Goal: Task Accomplishment & Management: Manage account settings

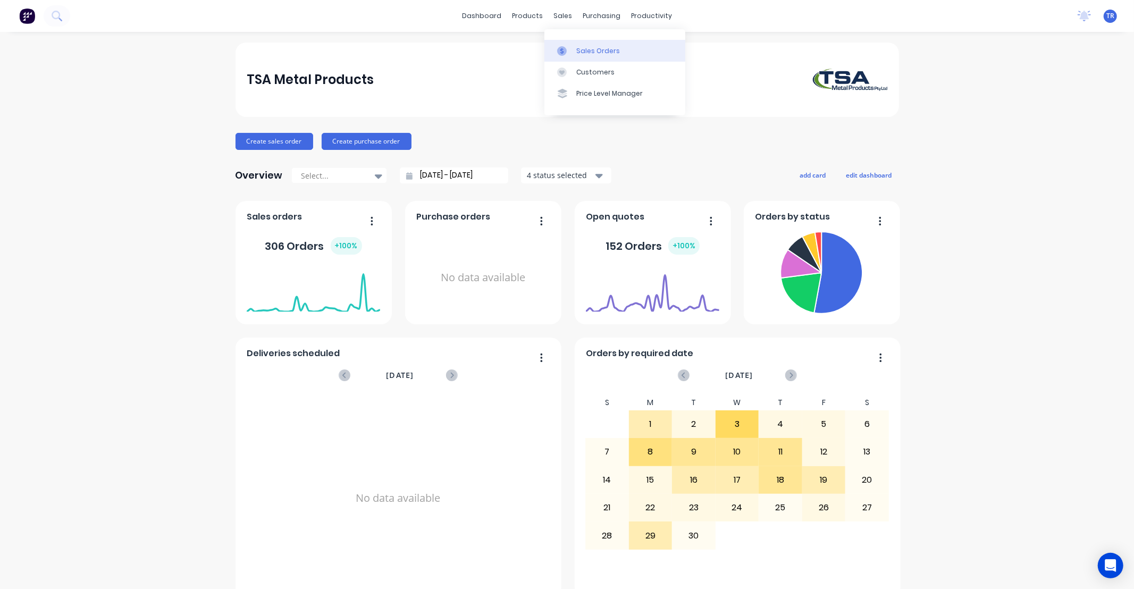
click at [585, 48] on div "Sales Orders" at bounding box center [598, 51] width 44 height 10
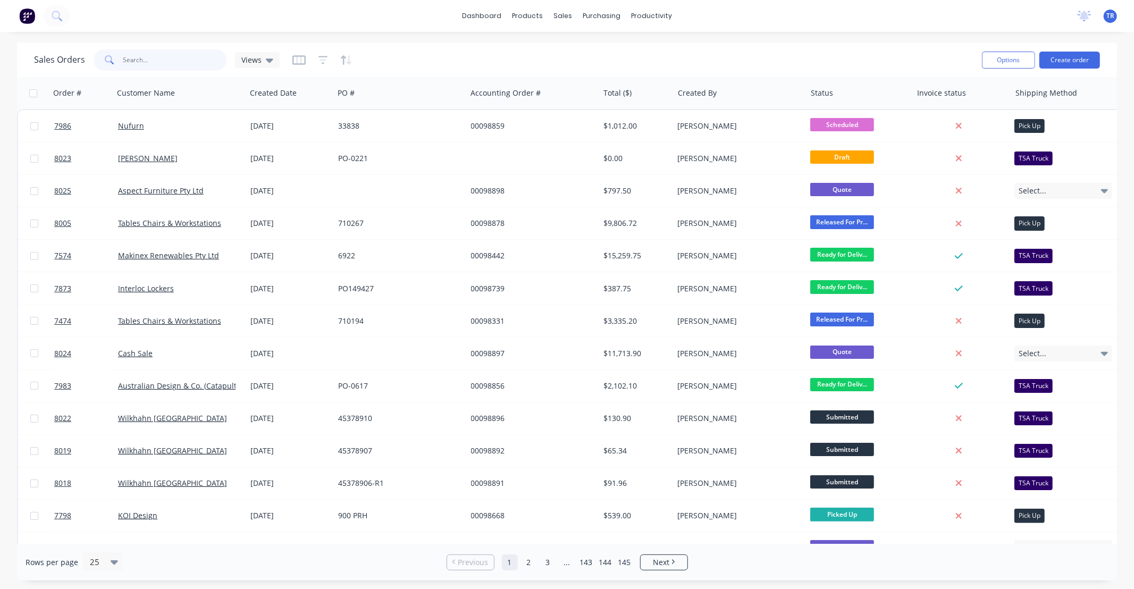
click at [155, 57] on input "text" at bounding box center [175, 59] width 104 height 21
type input "98339"
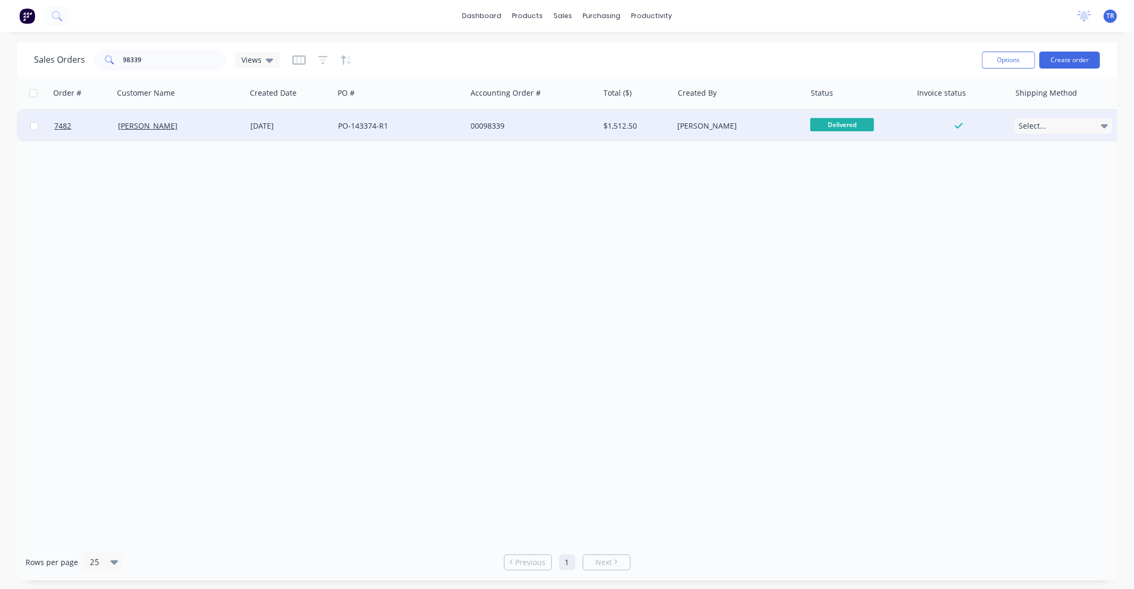
click at [149, 129] on div "[PERSON_NAME]" at bounding box center [177, 126] width 118 height 11
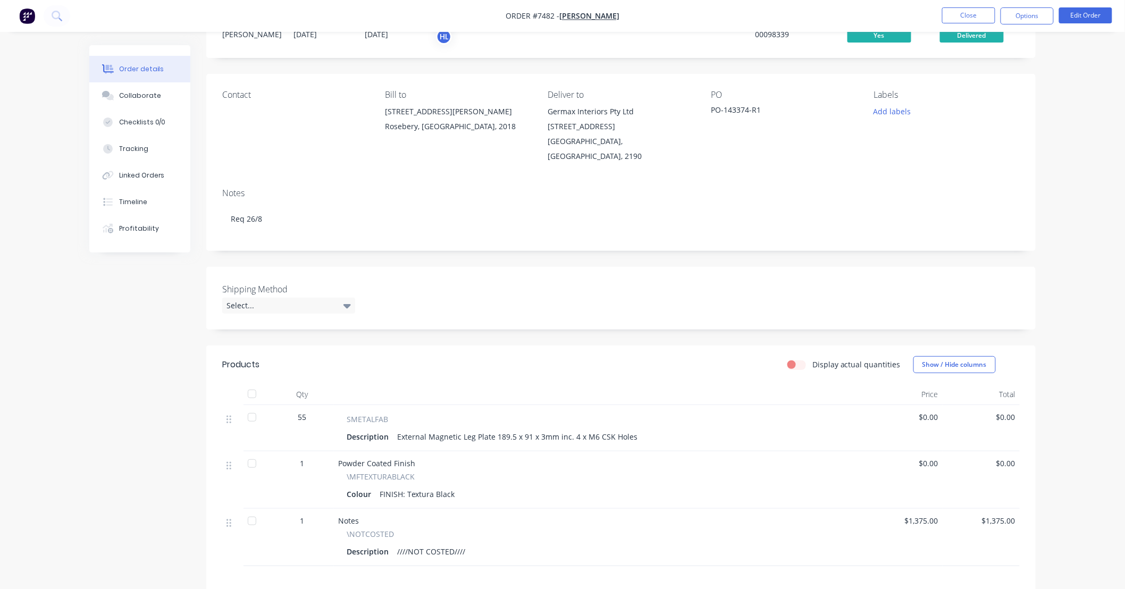
scroll to position [78, 0]
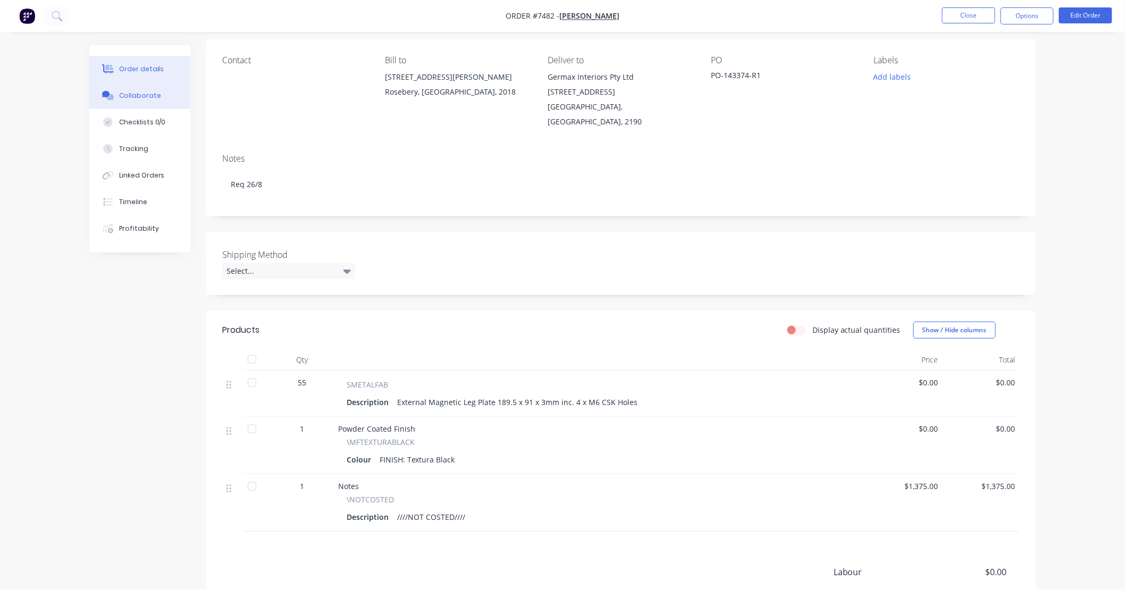
click at [154, 93] on div "Collaborate" at bounding box center [140, 96] width 42 height 10
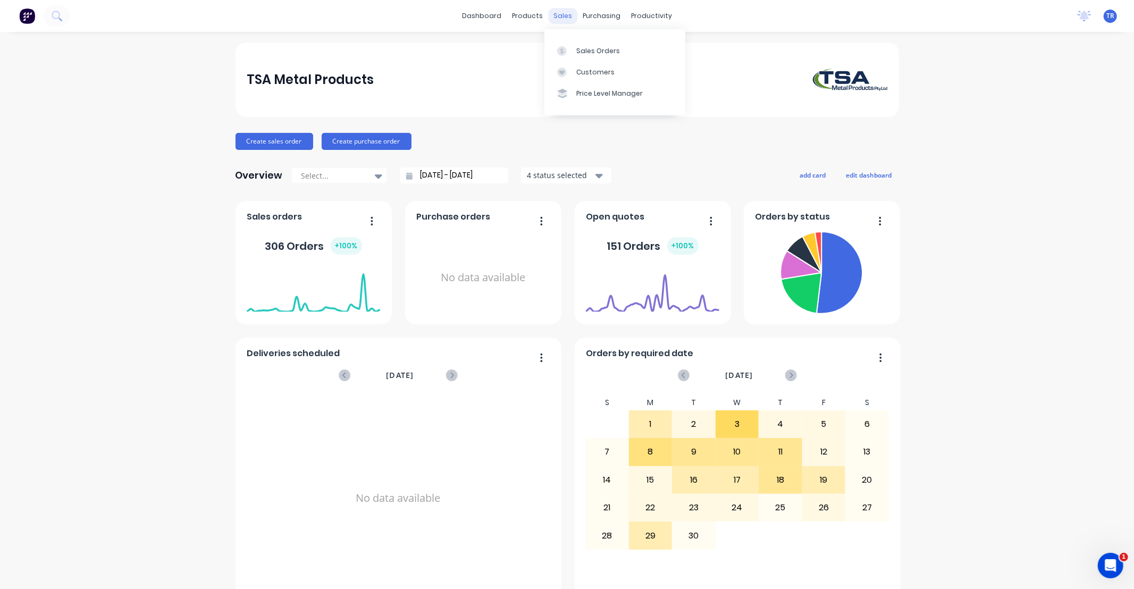
click at [554, 13] on div "sales" at bounding box center [562, 16] width 29 height 16
click at [576, 51] on div "Sales Orders" at bounding box center [598, 51] width 44 height 10
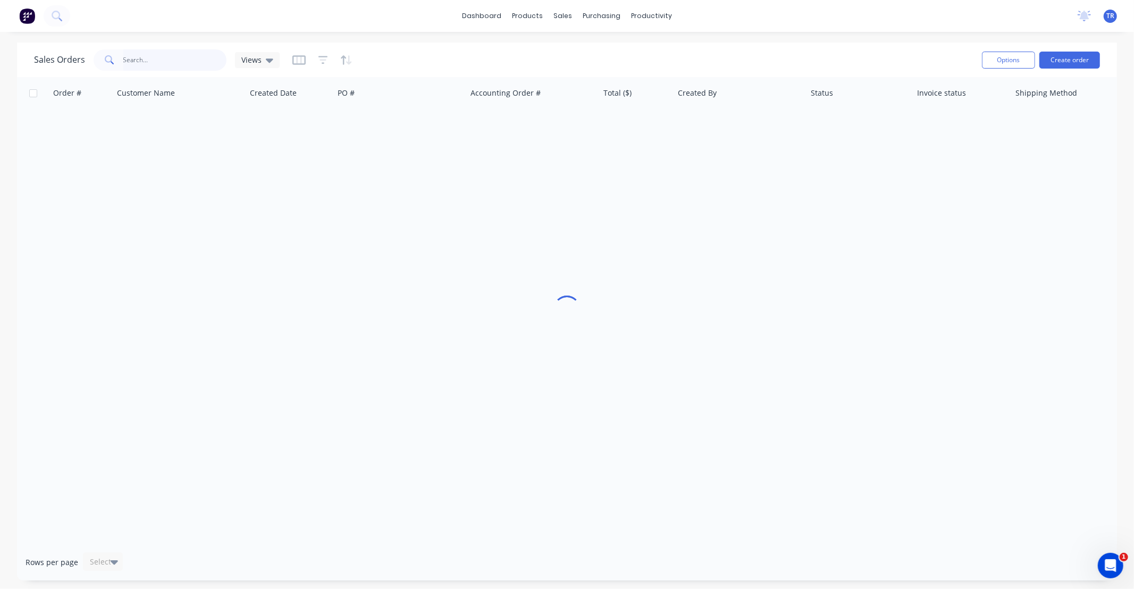
click at [135, 54] on input "text" at bounding box center [175, 59] width 104 height 21
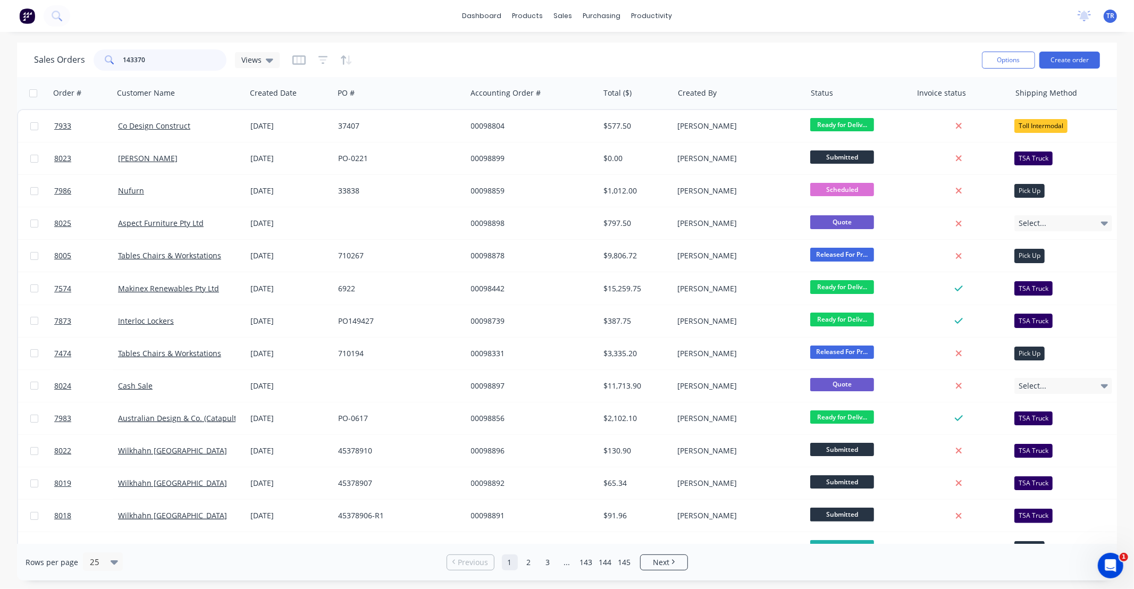
type input "143370"
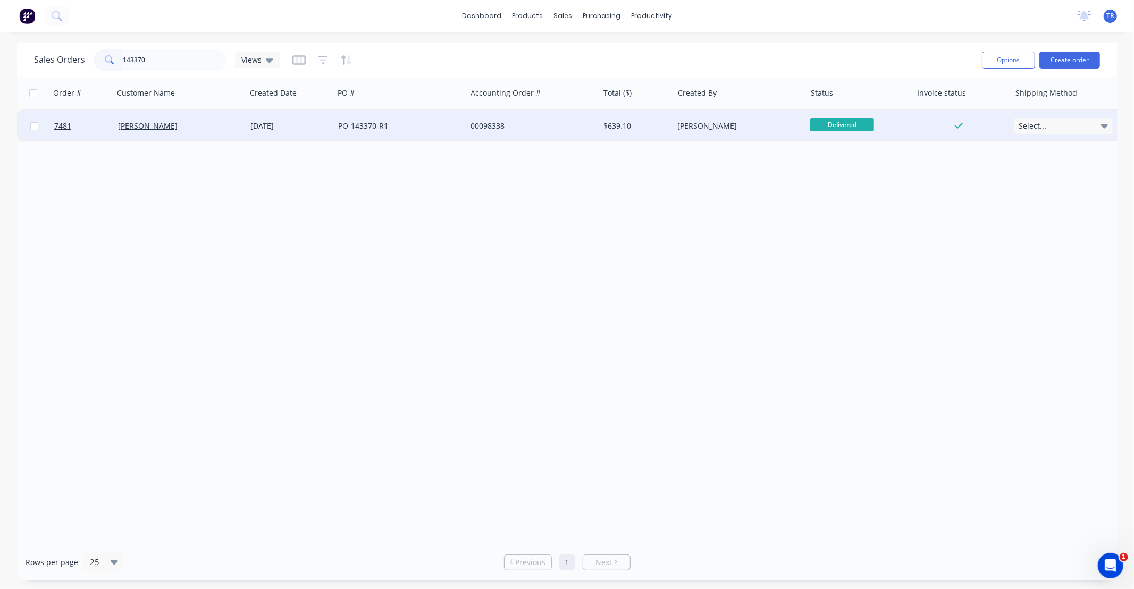
click at [173, 128] on div "[PERSON_NAME]" at bounding box center [177, 126] width 118 height 11
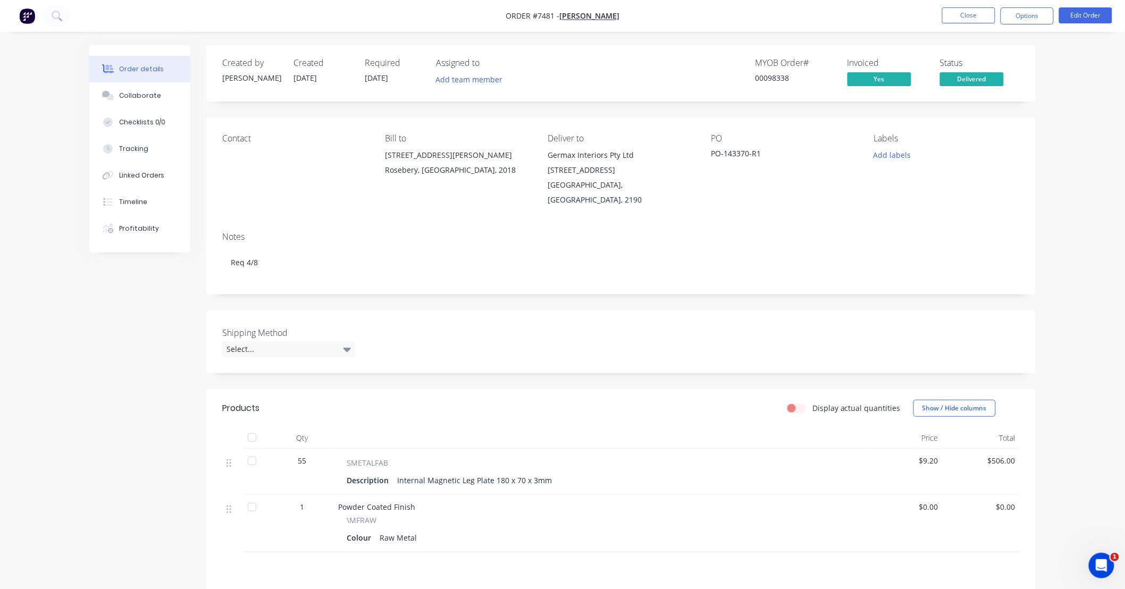
click at [1076, 234] on div "Order details Collaborate Checklists 0/0 Tracking Linked Orders Timeline Profit…" at bounding box center [562, 371] width 1125 height 742
click at [1053, 237] on div "Order details Collaborate Checklists 0/0 Tracking Linked Orders Timeline Profit…" at bounding box center [562, 371] width 1125 height 742
click at [969, 18] on button "Close" at bounding box center [968, 15] width 53 height 16
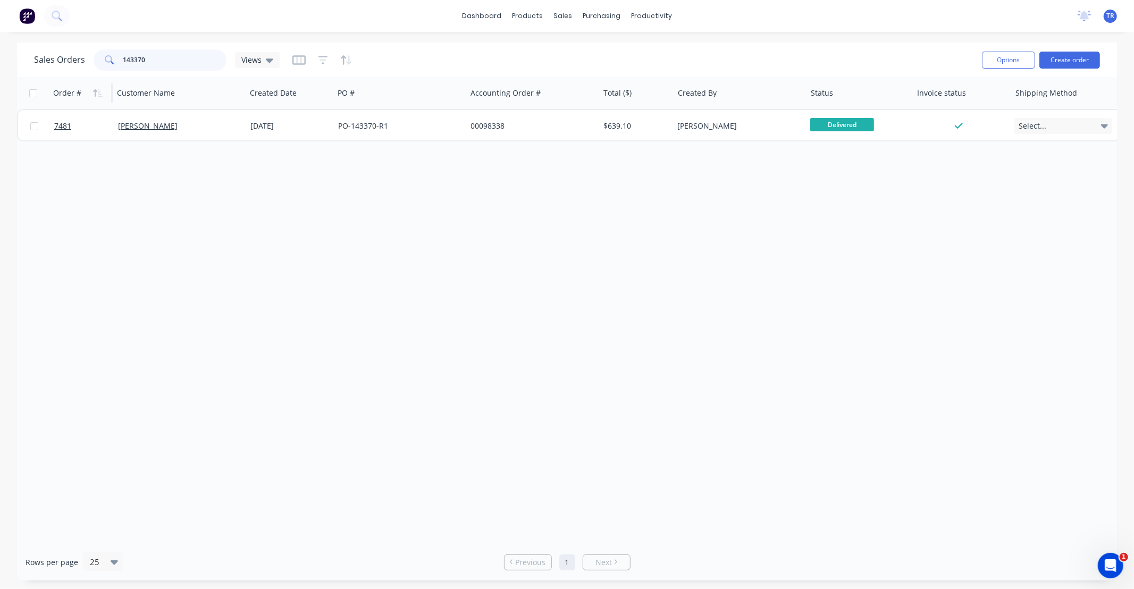
drag, startPoint x: 173, startPoint y: 66, endPoint x: 84, endPoint y: 88, distance: 91.8
click at [84, 88] on div "Sales Orders 143370 Views Options Create order Order # Customer Name Created Da…" at bounding box center [567, 312] width 1100 height 538
type input "98339"
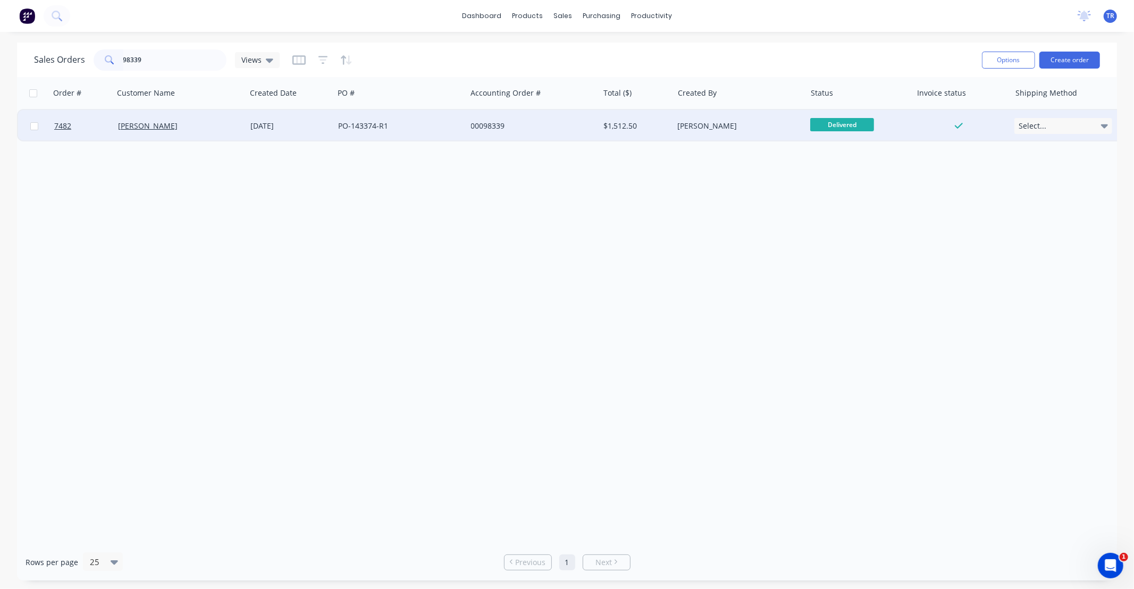
click at [307, 130] on div "[DATE]" at bounding box center [289, 126] width 79 height 11
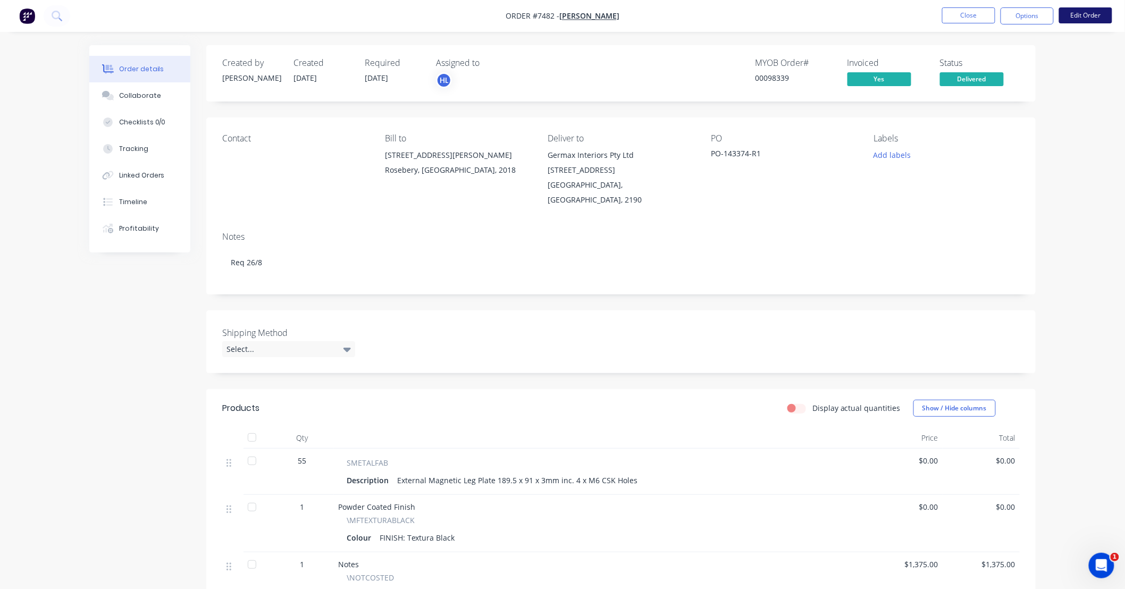
click at [1085, 16] on button "Edit Order" at bounding box center [1085, 15] width 53 height 16
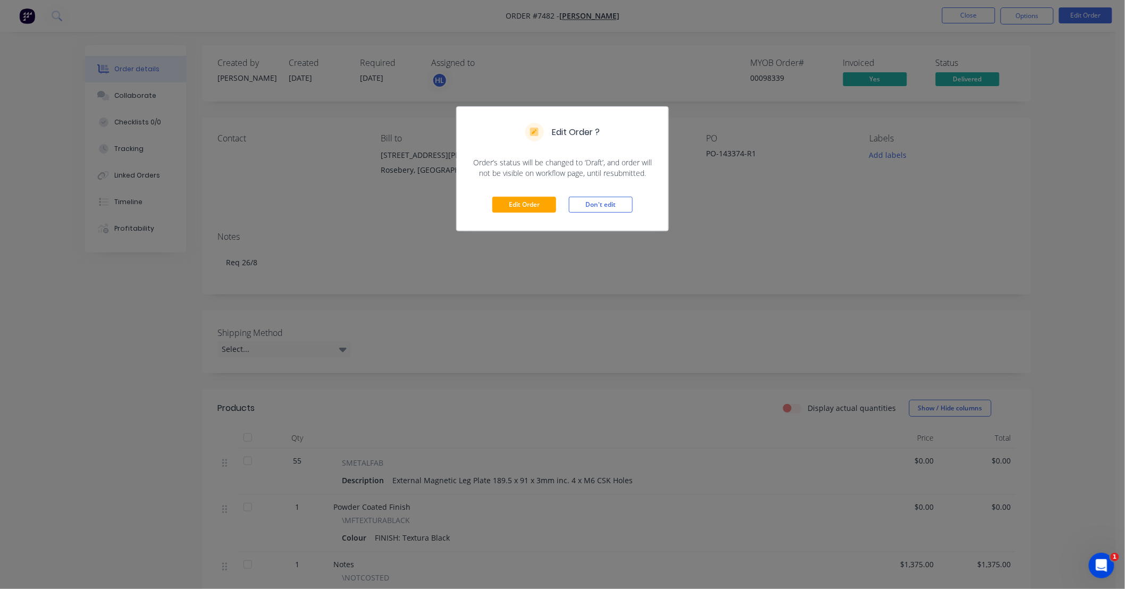
click at [522, 196] on div "Edit Order Don't edit" at bounding box center [563, 205] width 212 height 52
click at [525, 204] on button "Edit Order" at bounding box center [524, 205] width 64 height 16
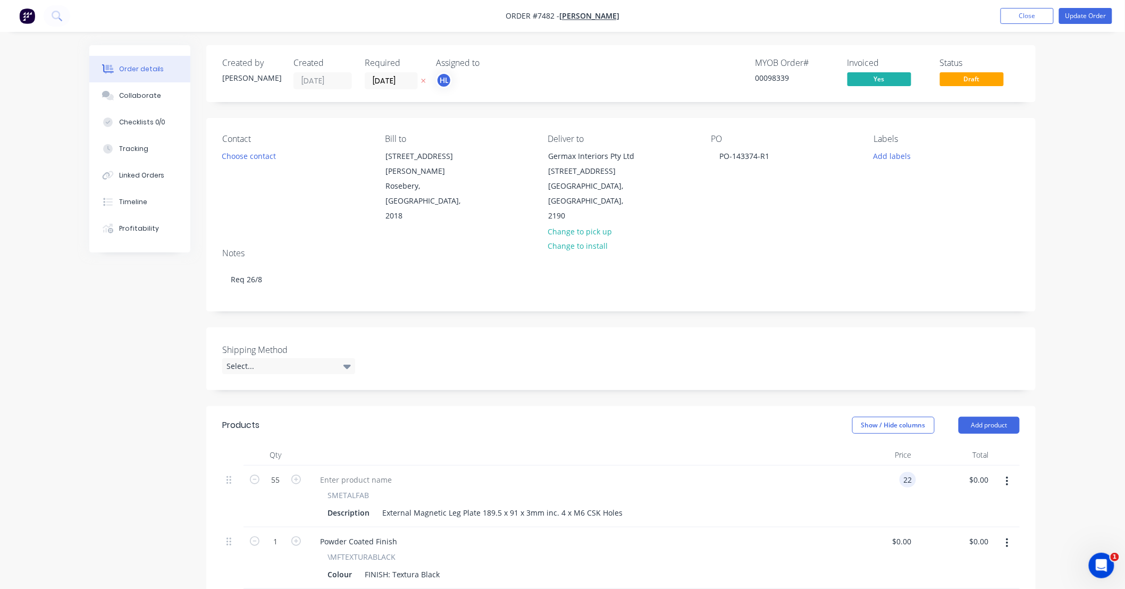
type input "$22.00"
type input "$1,210.00"
click at [869, 493] on div "$22.00 $22.00" at bounding box center [877, 497] width 77 height 62
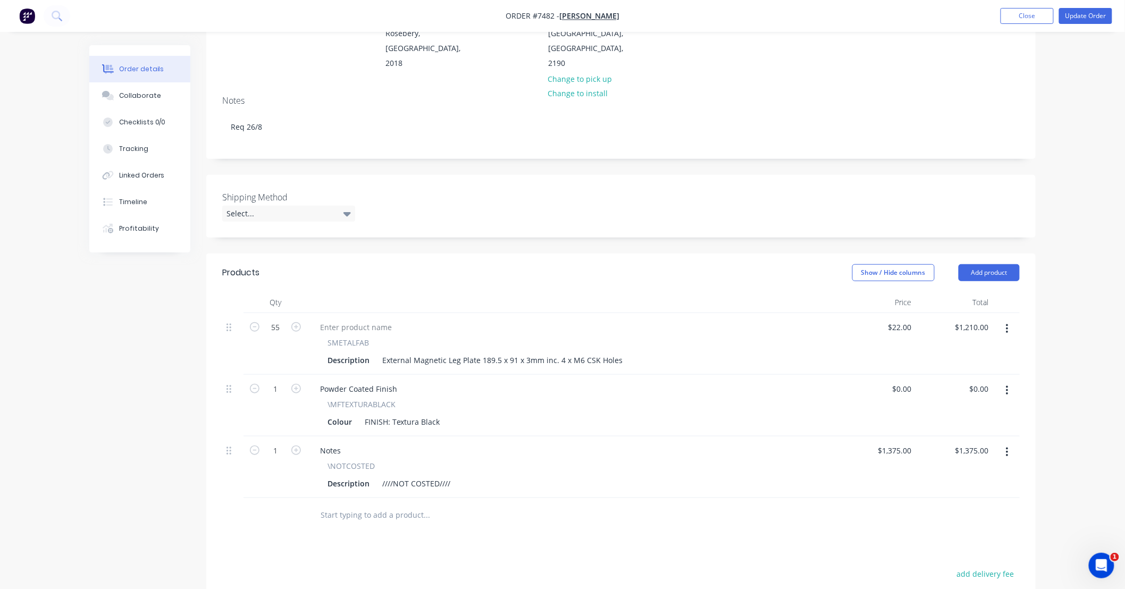
scroll to position [157, 0]
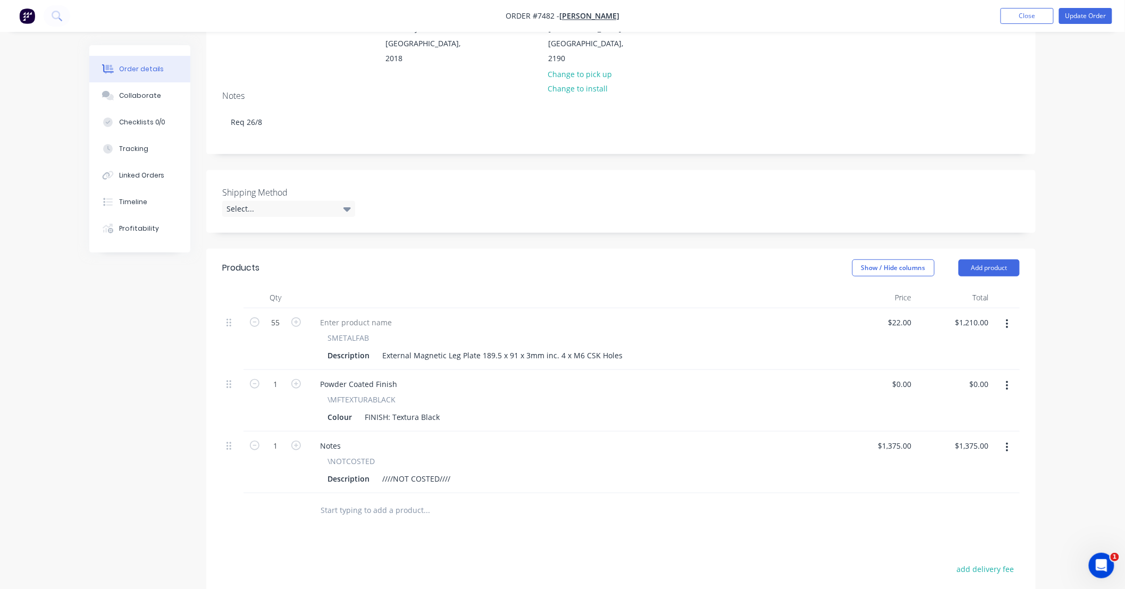
click at [1007, 443] on icon "button" at bounding box center [1007, 448] width 2 height 10
click at [977, 532] on div "Delete" at bounding box center [969, 539] width 82 height 15
click at [1065, 376] on div "Order details Collaborate Checklists 0/0 Tracking Linked Orders Timeline Profit…" at bounding box center [562, 278] width 1125 height 871
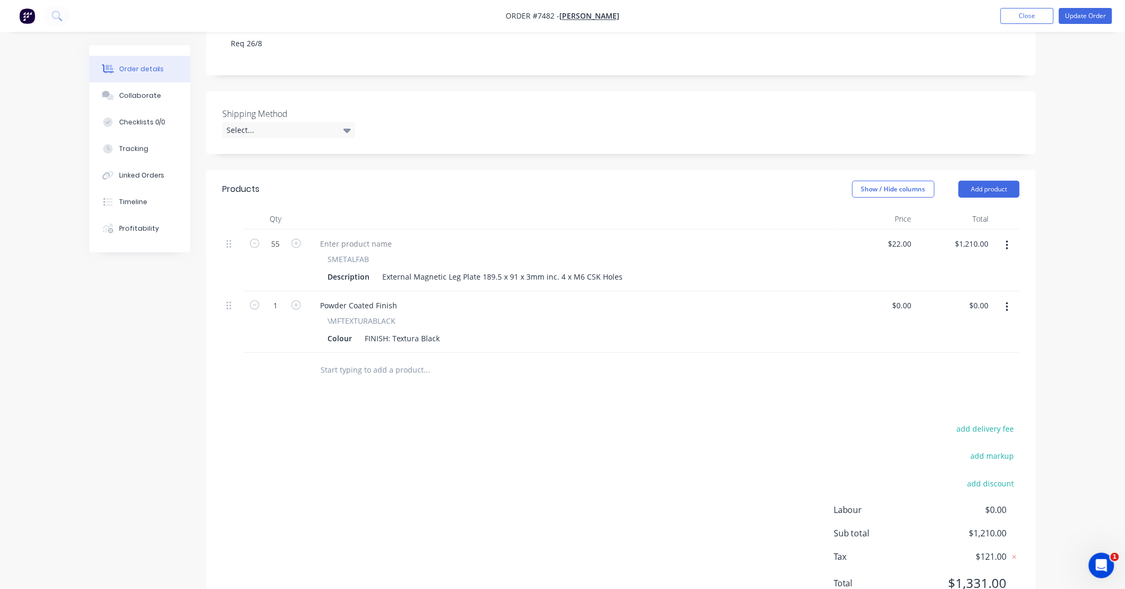
scroll to position [267, 0]
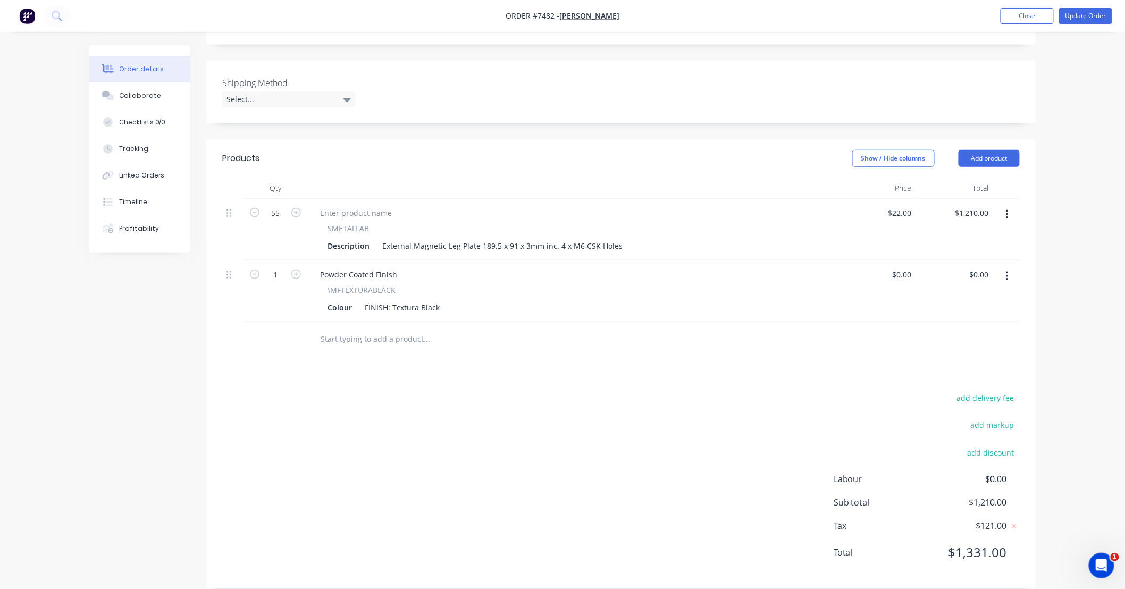
click at [831, 368] on div "Products Show / Hide columns Add product Qty Price Total 55 SMETALFAB Descripti…" at bounding box center [620, 363] width 829 height 449
click at [754, 351] on div "Products Show / Hide columns Add product Qty Price Total 55 SMETALFAB Descripti…" at bounding box center [620, 363] width 829 height 449
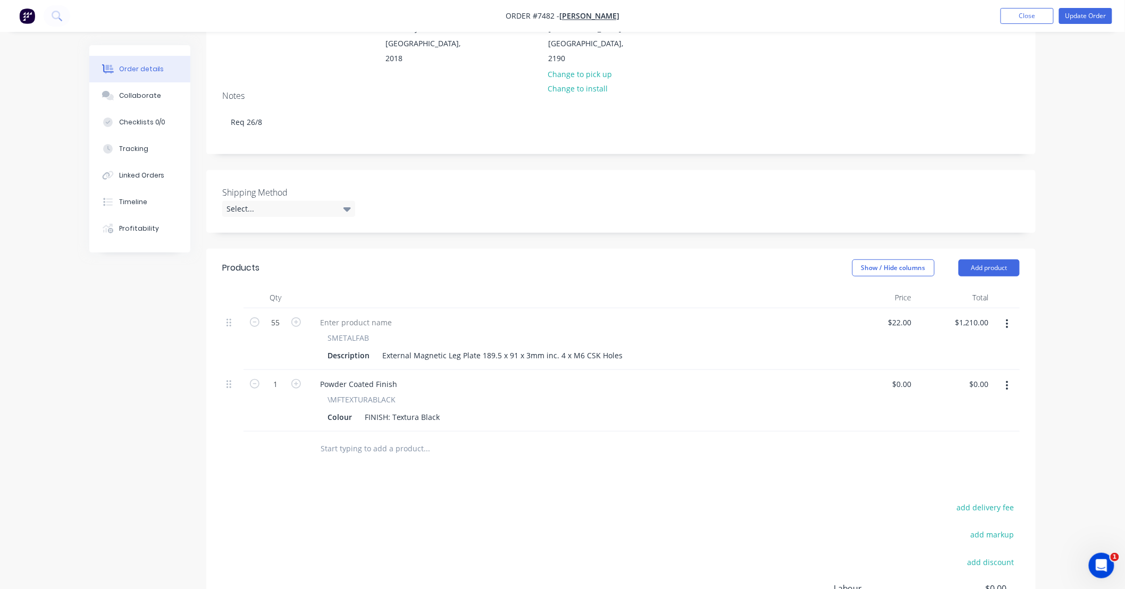
scroll to position [0, 0]
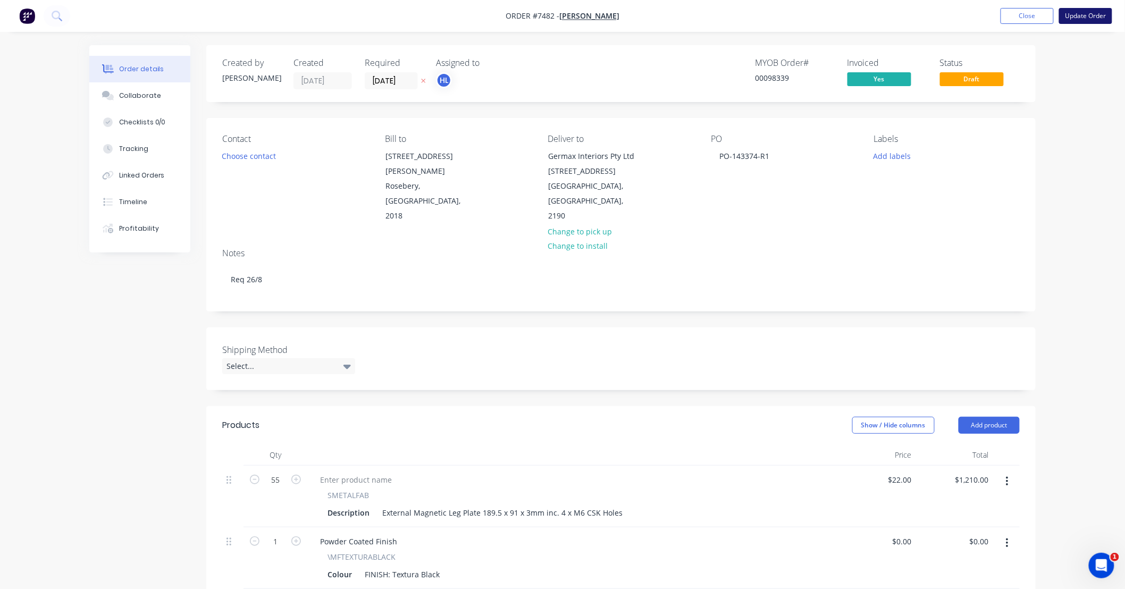
click at [1086, 16] on button "Update Order" at bounding box center [1085, 16] width 53 height 16
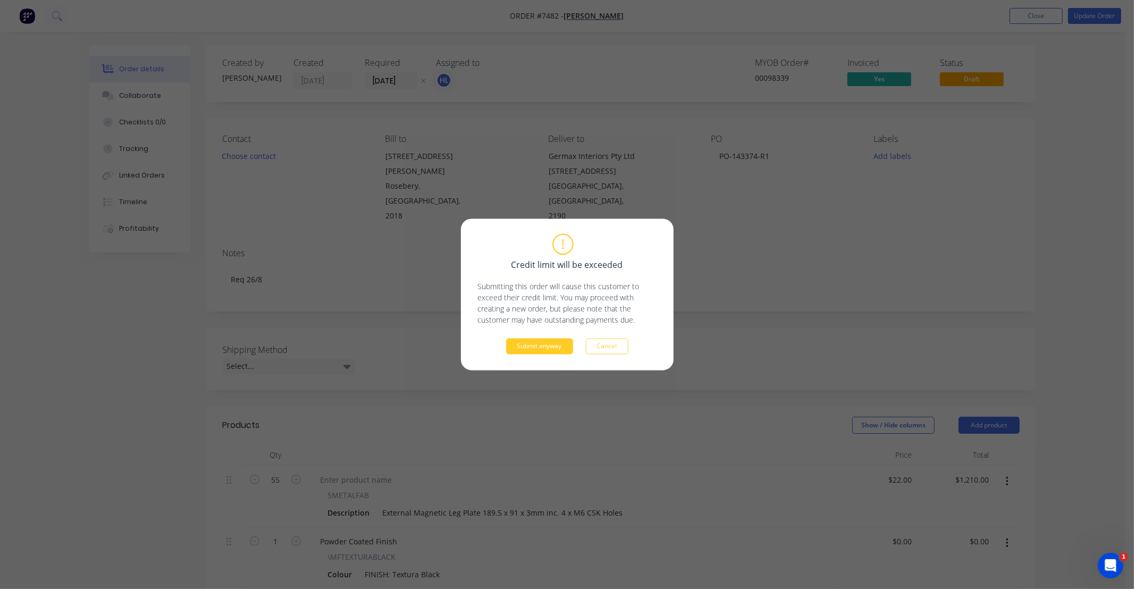
click at [542, 347] on button "Submit anyway" at bounding box center [539, 347] width 67 height 16
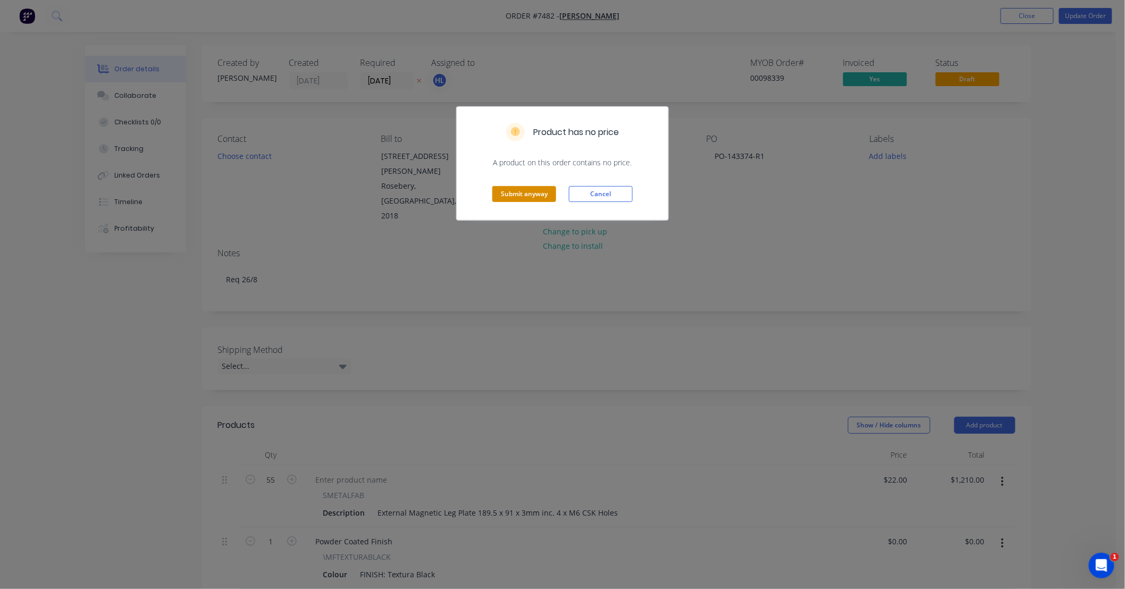
click at [535, 197] on button "Submit anyway" at bounding box center [524, 194] width 64 height 16
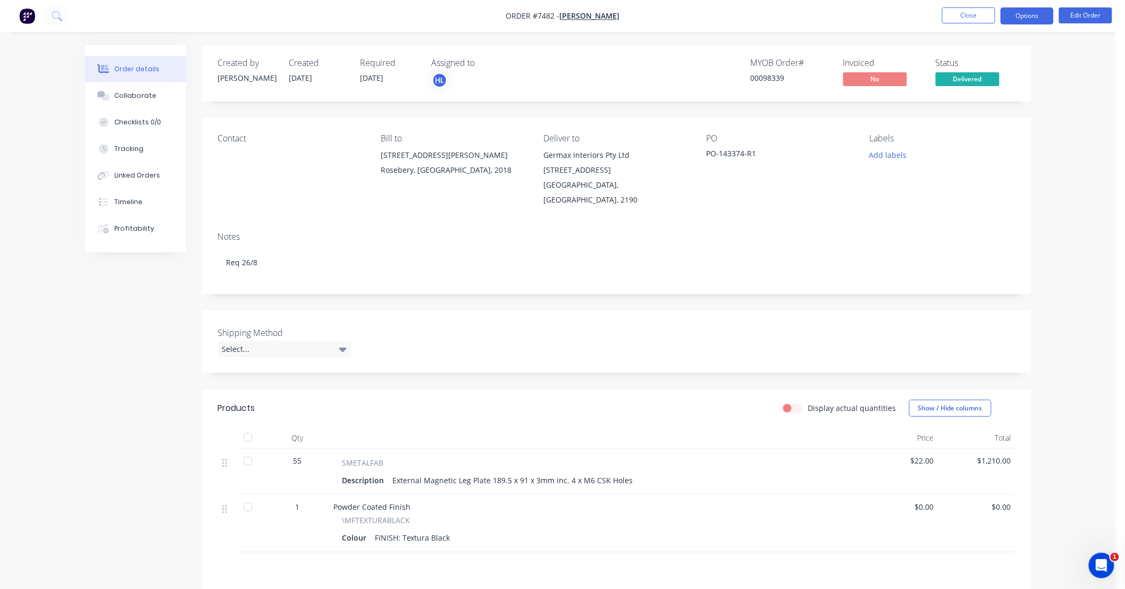
click at [1014, 16] on button "Options" at bounding box center [1027, 15] width 53 height 17
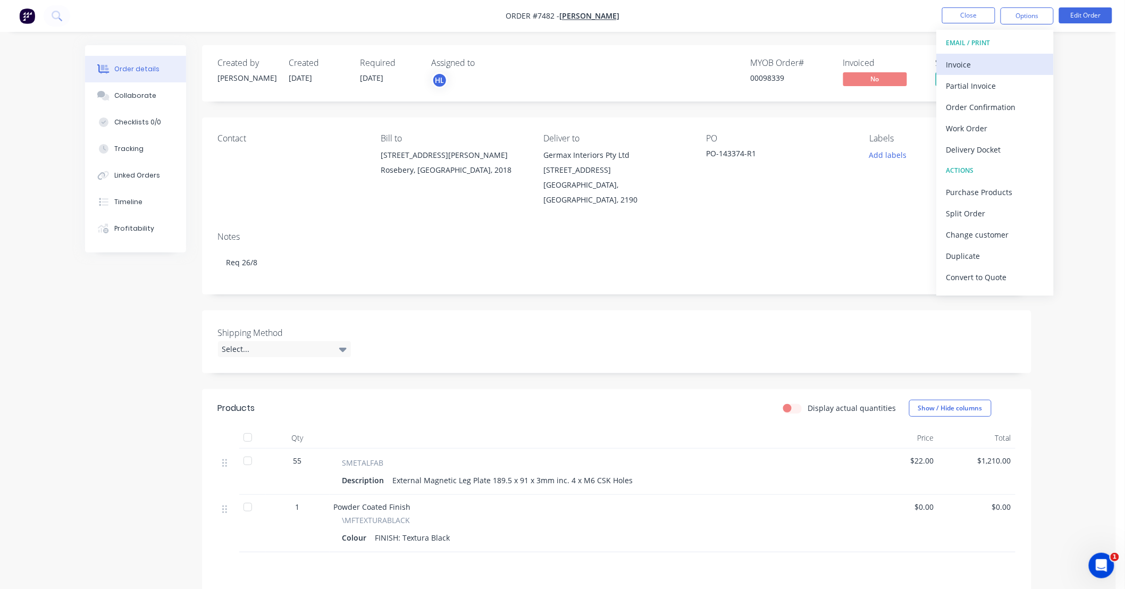
click at [1003, 61] on div "Invoice" at bounding box center [995, 64] width 98 height 15
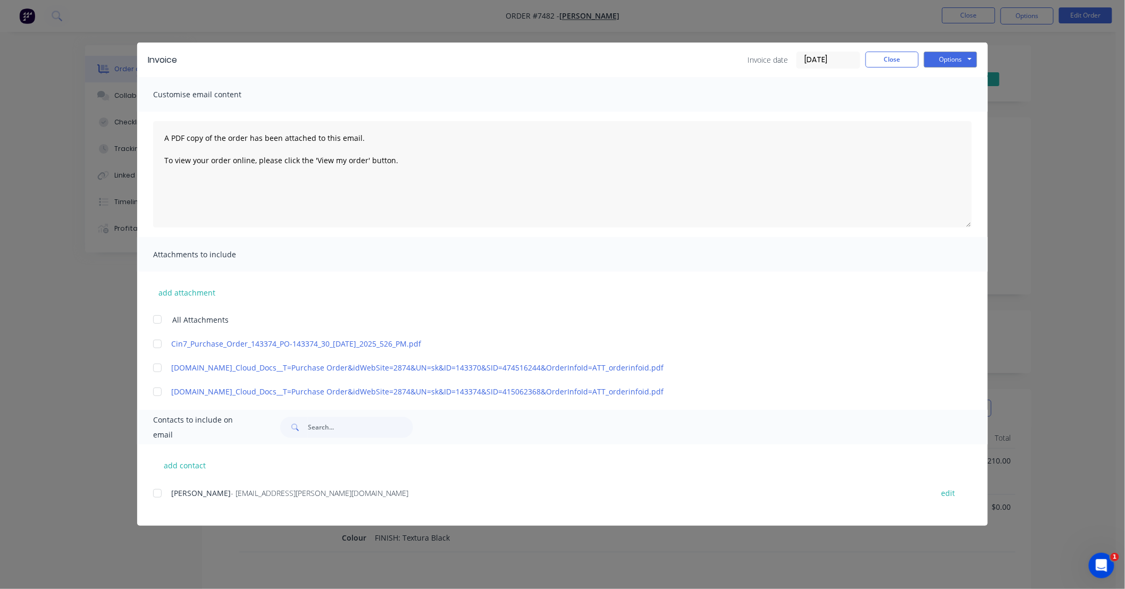
drag, startPoint x: 724, startPoint y: 72, endPoint x: 711, endPoint y: 72, distance: 13.3
click at [711, 72] on div "Invoice Invoice date [DATE] Close Options Preview Print Email" at bounding box center [562, 60] width 851 height 35
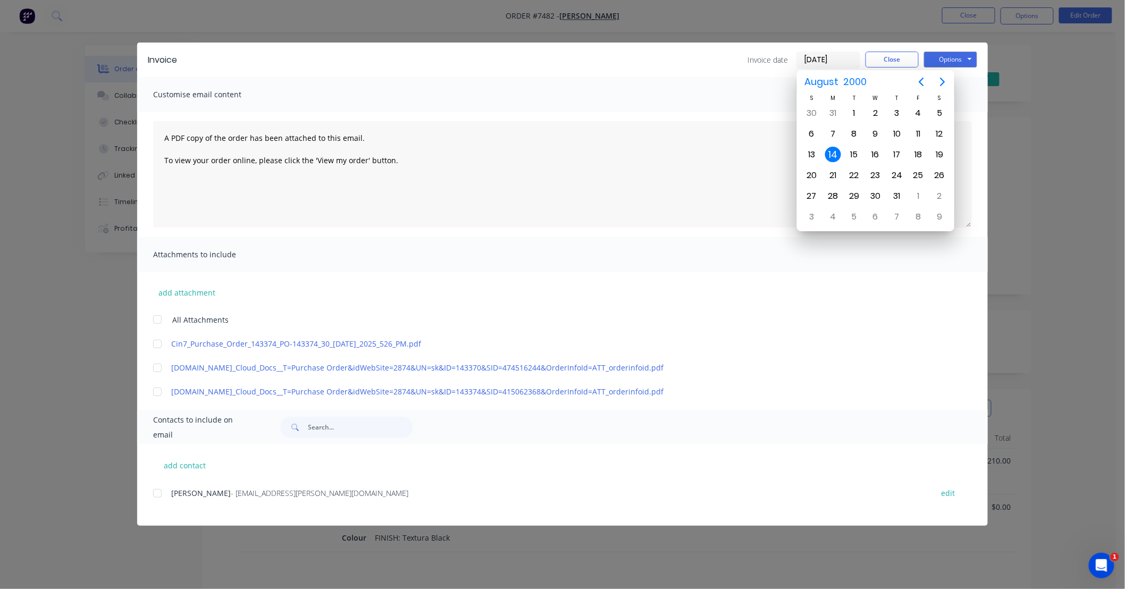
type input "[DATE]"
click at [897, 152] on div "14" at bounding box center [897, 155] width 16 height 16
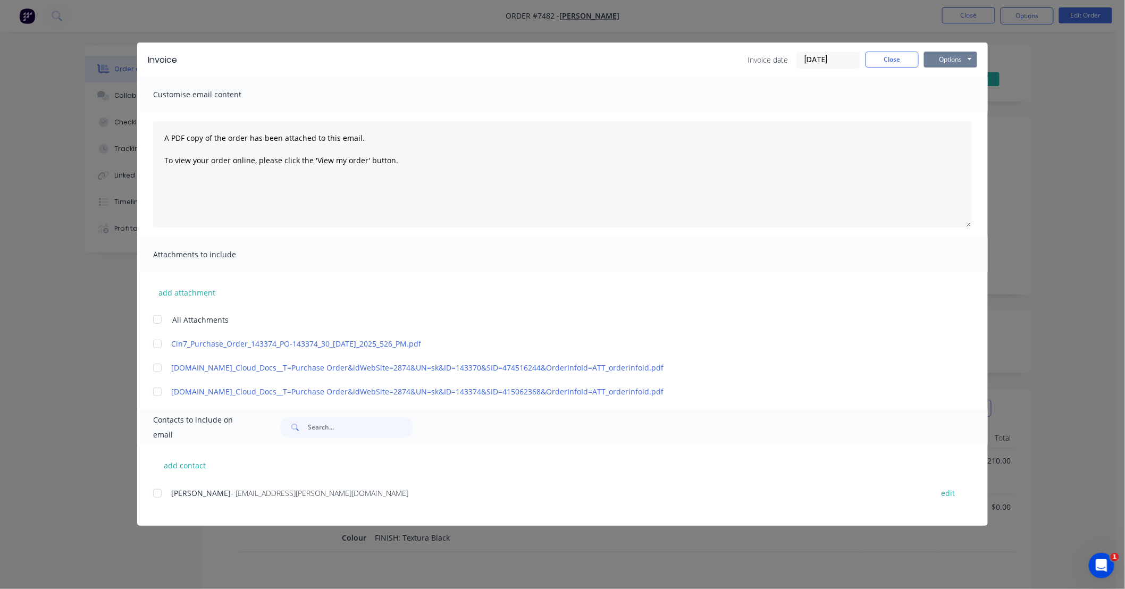
click at [950, 57] on button "Options" at bounding box center [950, 60] width 53 height 16
click at [954, 93] on button "Print" at bounding box center [958, 96] width 68 height 18
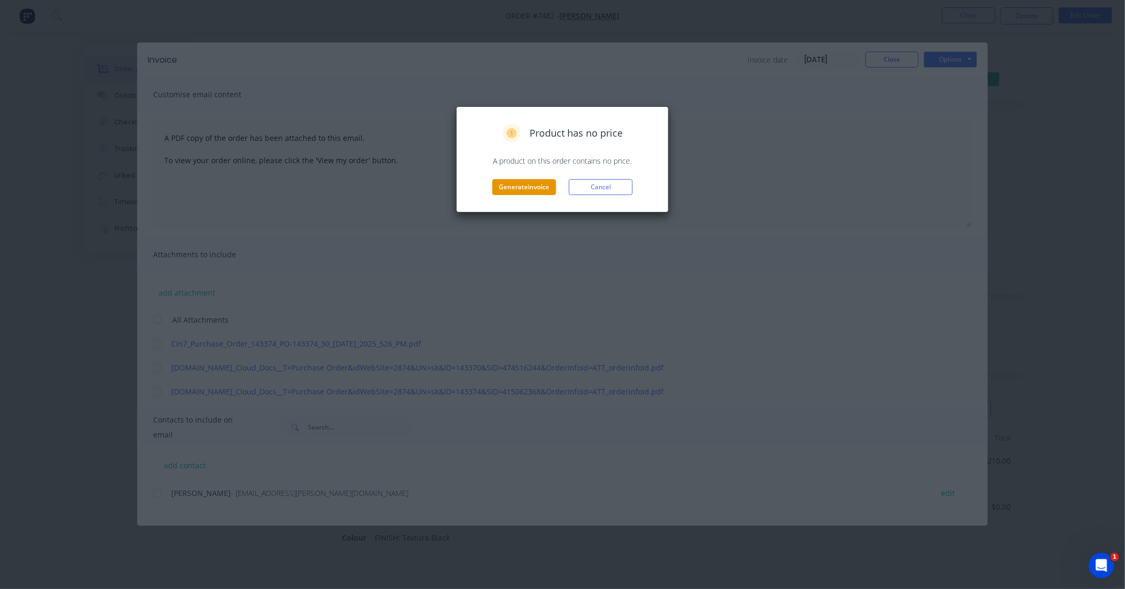
click at [530, 187] on button "Generate invoice" at bounding box center [524, 187] width 64 height 16
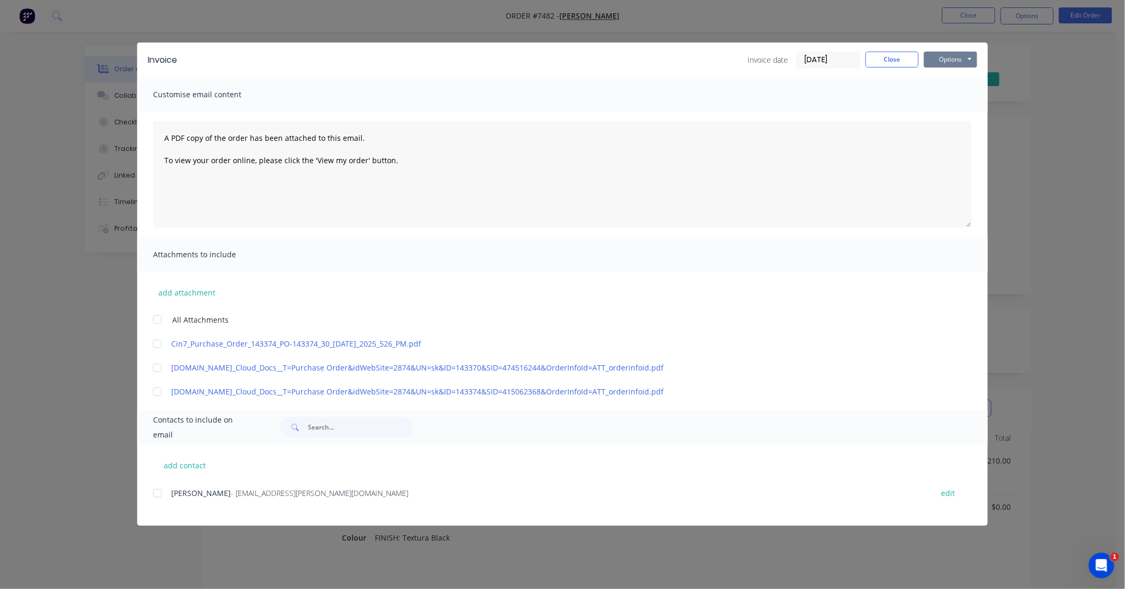
click at [939, 58] on button "Options" at bounding box center [950, 60] width 53 height 16
click at [962, 93] on button "Print" at bounding box center [958, 96] width 68 height 18
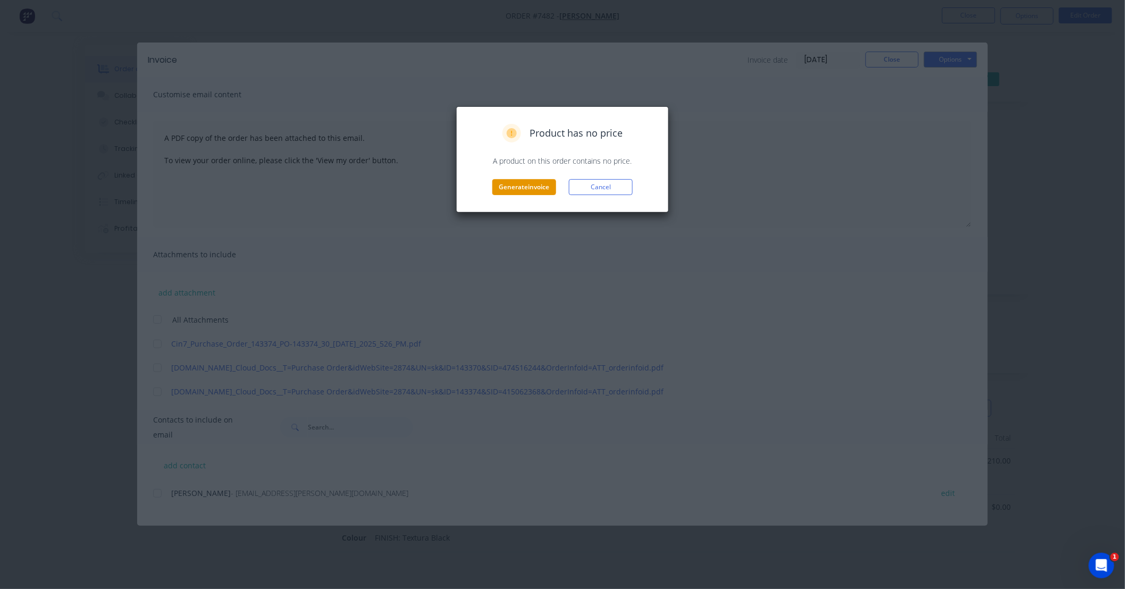
click at [540, 188] on button "Generate invoice" at bounding box center [524, 187] width 64 height 16
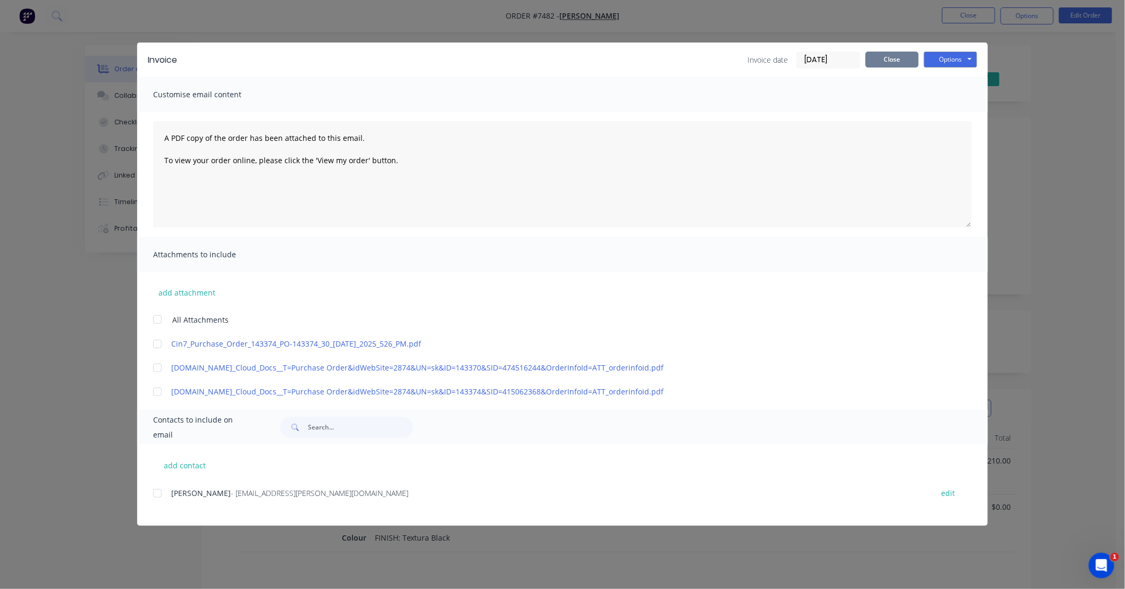
click at [900, 60] on button "Close" at bounding box center [892, 60] width 53 height 16
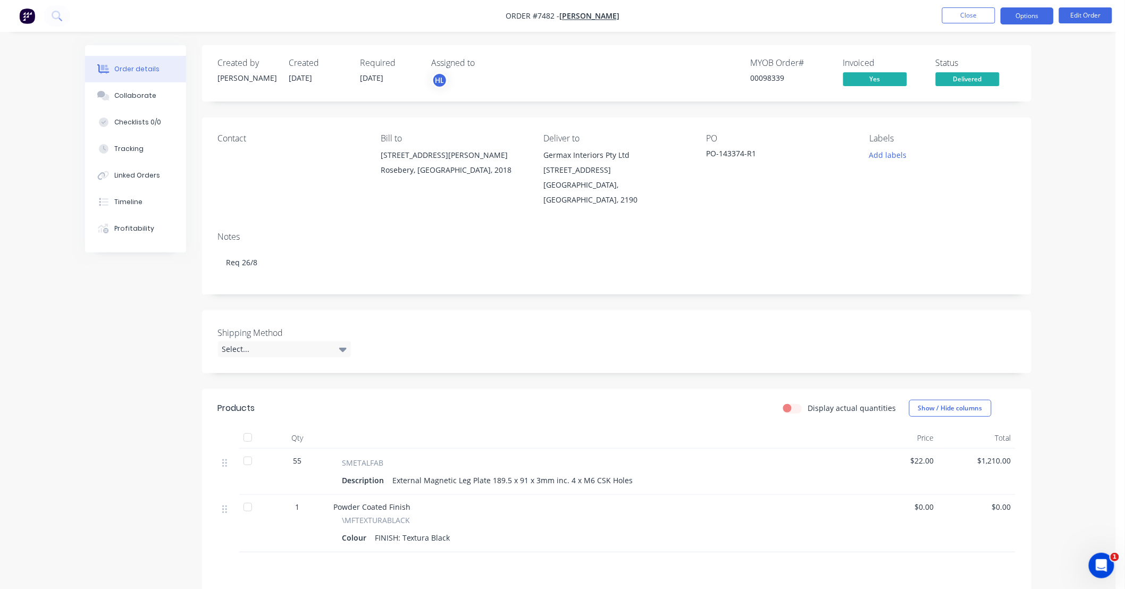
click at [1022, 16] on button "Options" at bounding box center [1027, 15] width 53 height 17
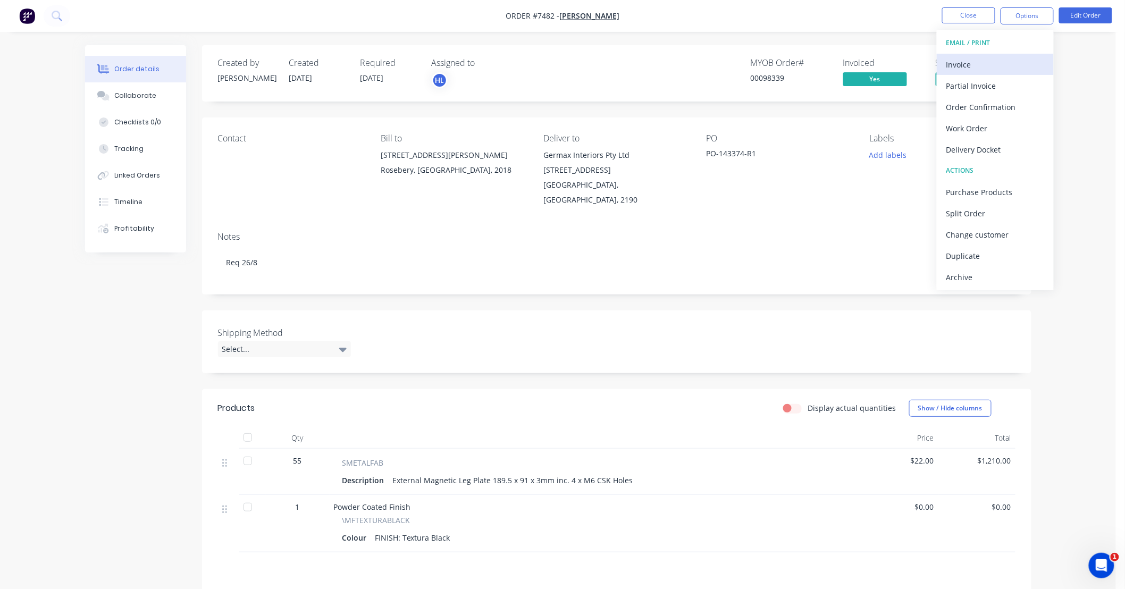
click at [993, 66] on div "Invoice" at bounding box center [995, 64] width 98 height 15
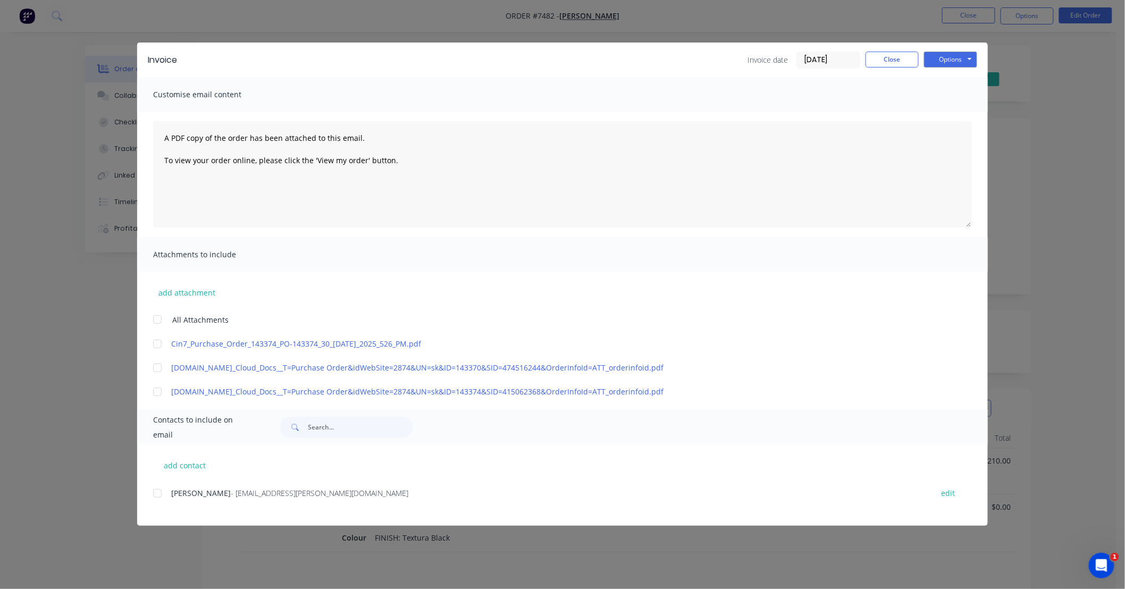
drag, startPoint x: 840, startPoint y: 58, endPoint x: 751, endPoint y: 62, distance: 88.9
click at [751, 62] on div "Invoice date [DATE]" at bounding box center [803, 60] width 113 height 17
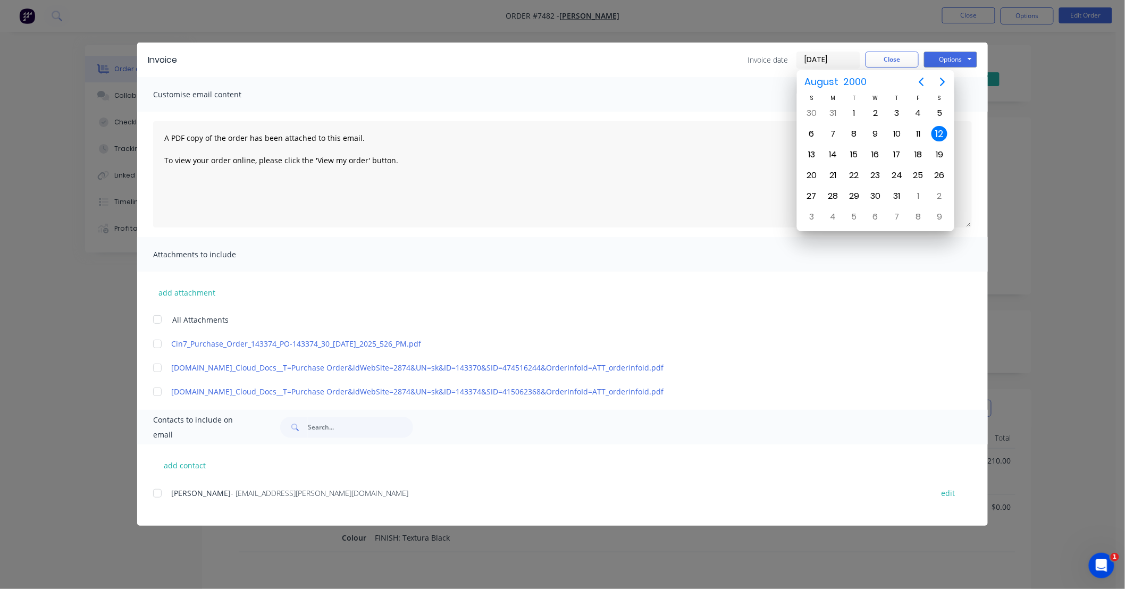
type input "[DATE]"
drag, startPoint x: 851, startPoint y: 150, endPoint x: 863, endPoint y: 144, distance: 13.6
click at [852, 150] on div "12" at bounding box center [854, 155] width 16 height 16
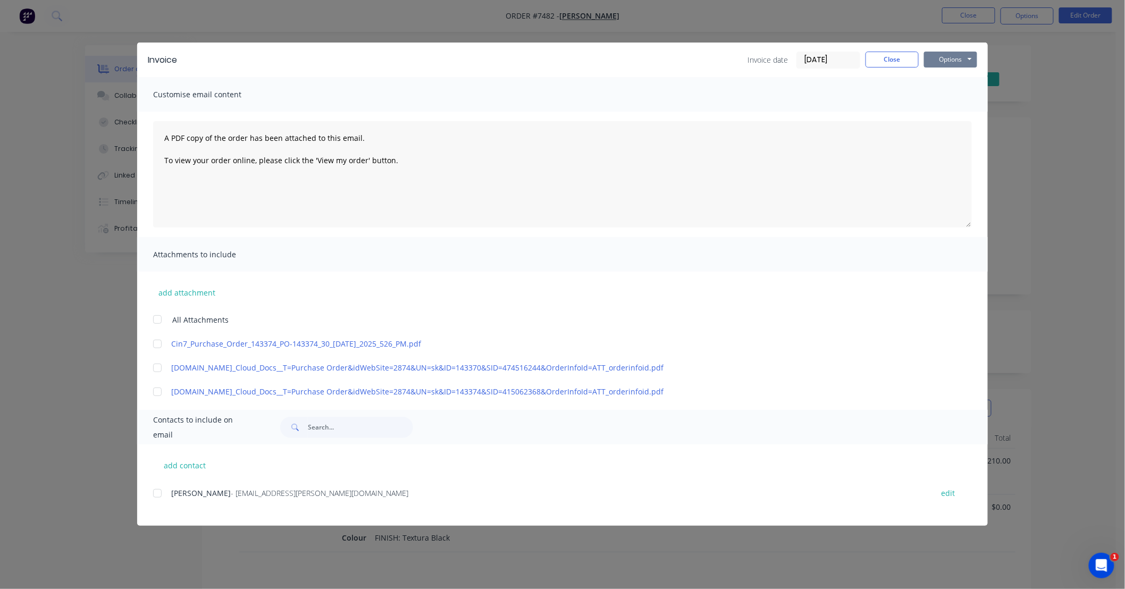
click at [961, 54] on button "Options" at bounding box center [950, 60] width 53 height 16
click at [959, 91] on button "Print" at bounding box center [958, 96] width 68 height 18
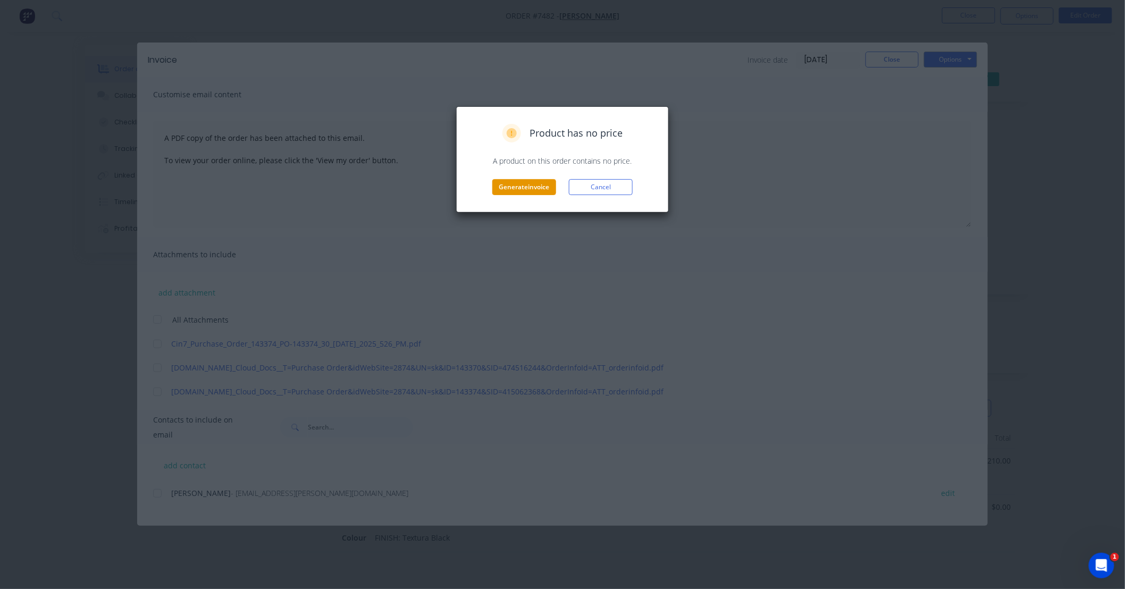
click at [533, 183] on button "Generate invoice" at bounding box center [524, 187] width 64 height 16
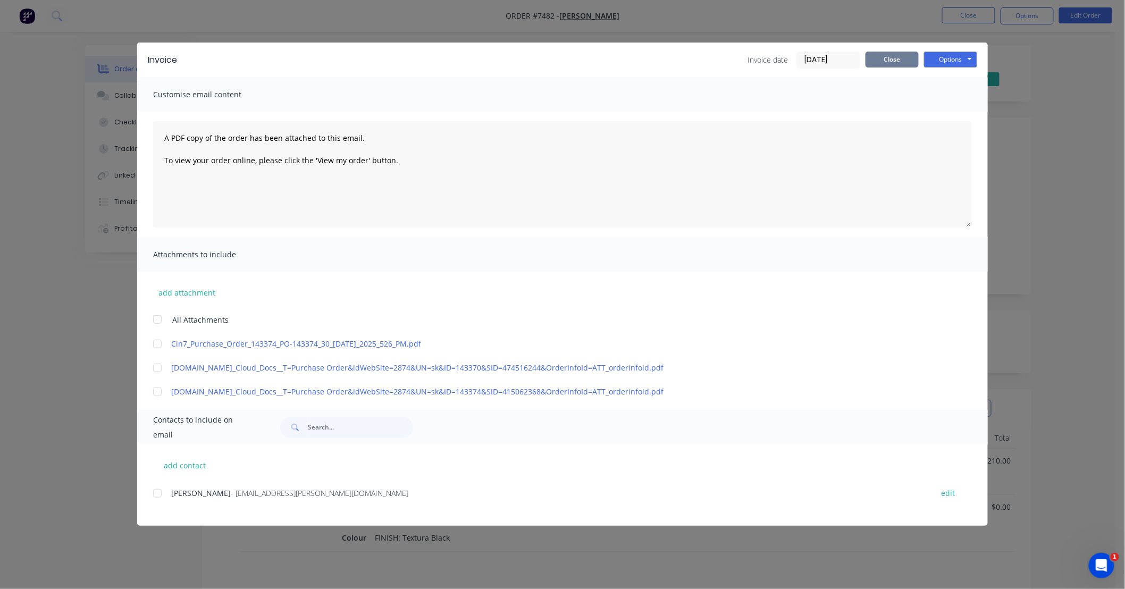
click at [888, 64] on button "Close" at bounding box center [892, 60] width 53 height 16
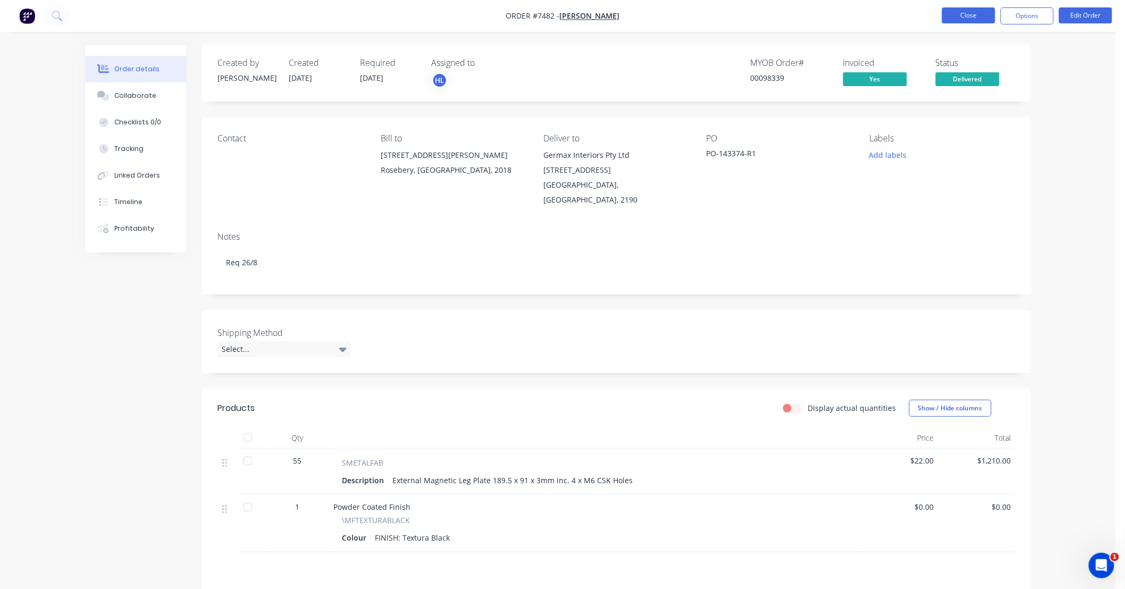
click at [964, 20] on button "Close" at bounding box center [968, 15] width 53 height 16
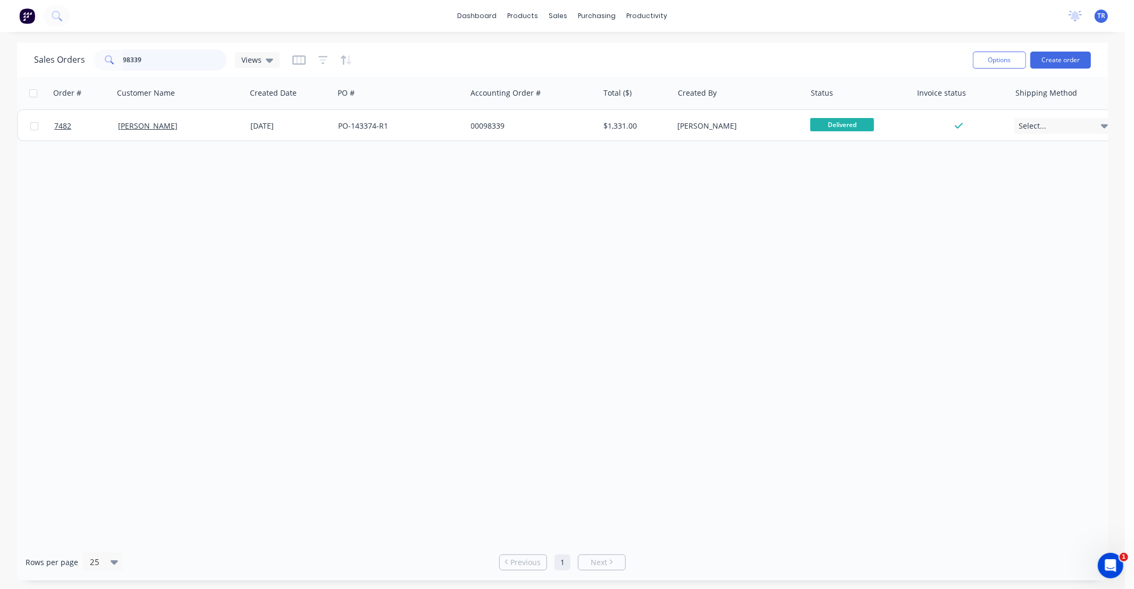
drag, startPoint x: 165, startPoint y: 60, endPoint x: 0, endPoint y: 60, distance: 165.3
click at [0, 60] on div "Sales Orders 98339 Views Options Create order Order # Customer Name Created Dat…" at bounding box center [562, 312] width 1125 height 538
type input "98666"
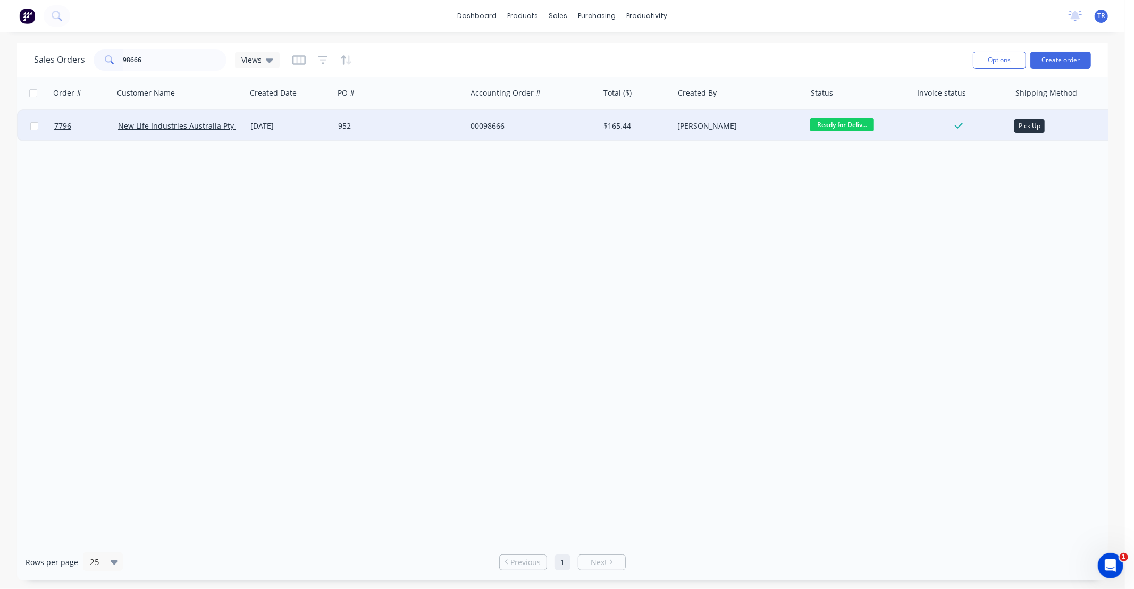
click at [365, 124] on div "952" at bounding box center [397, 126] width 118 height 11
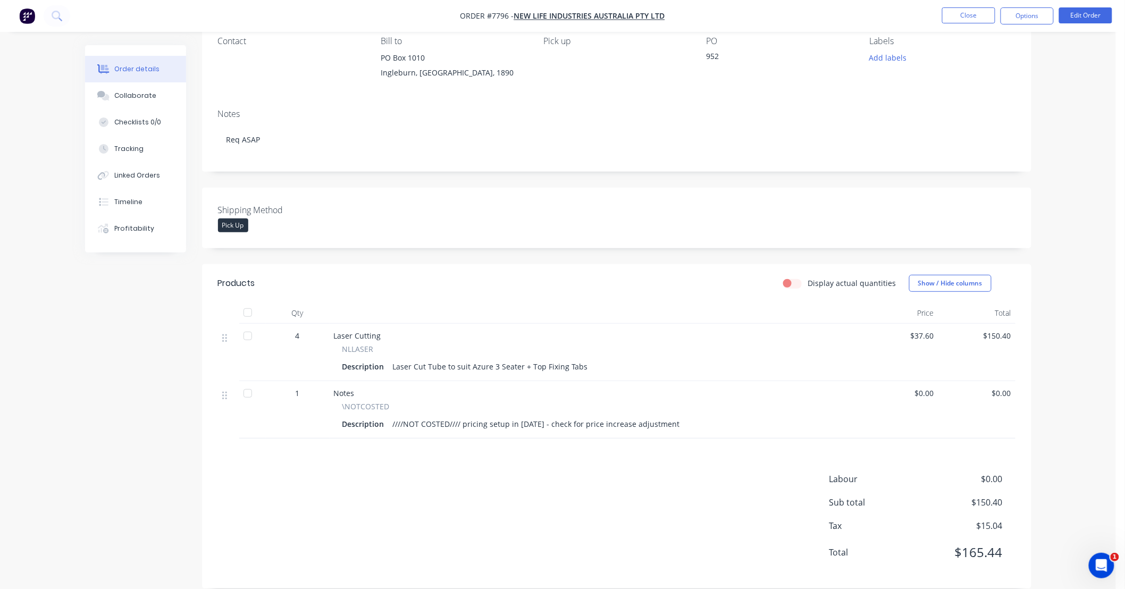
scroll to position [113, 0]
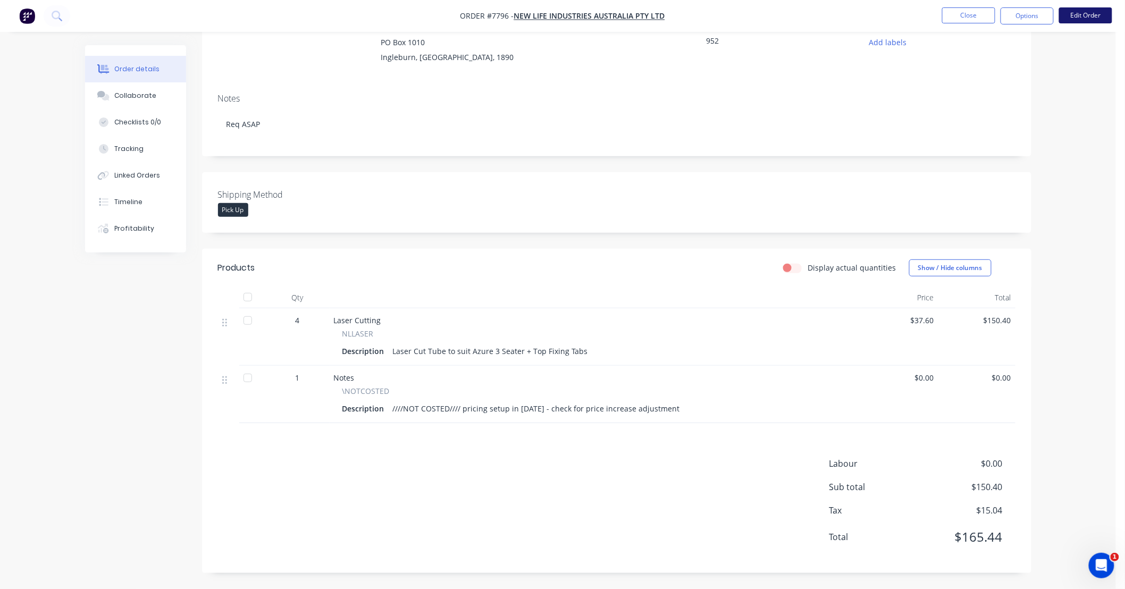
click at [1081, 15] on button "Edit Order" at bounding box center [1085, 15] width 53 height 16
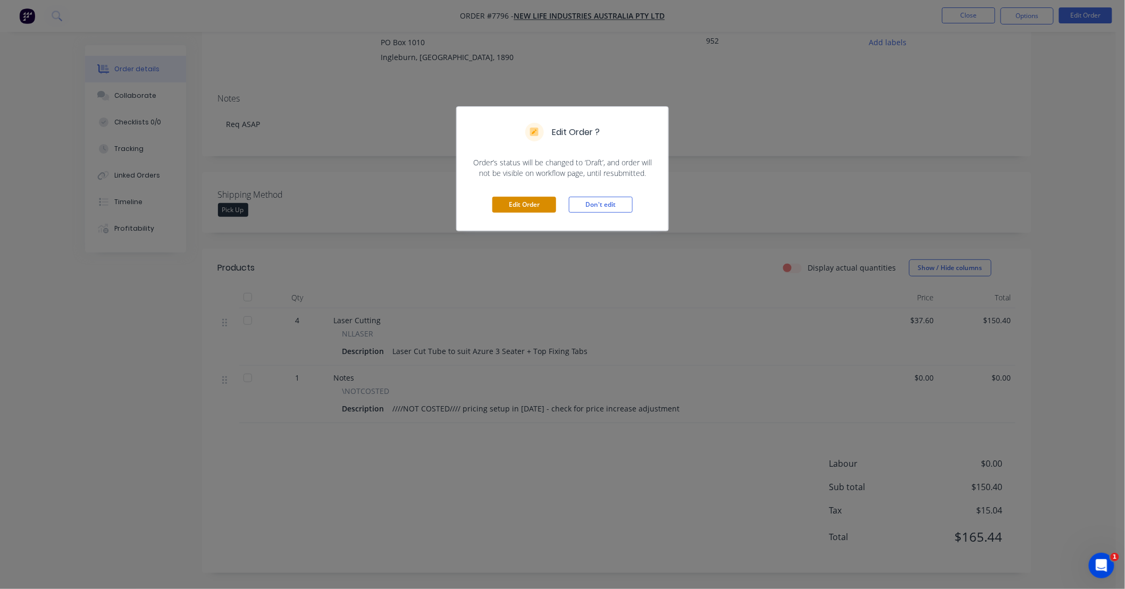
click at [537, 201] on button "Edit Order" at bounding box center [524, 205] width 64 height 16
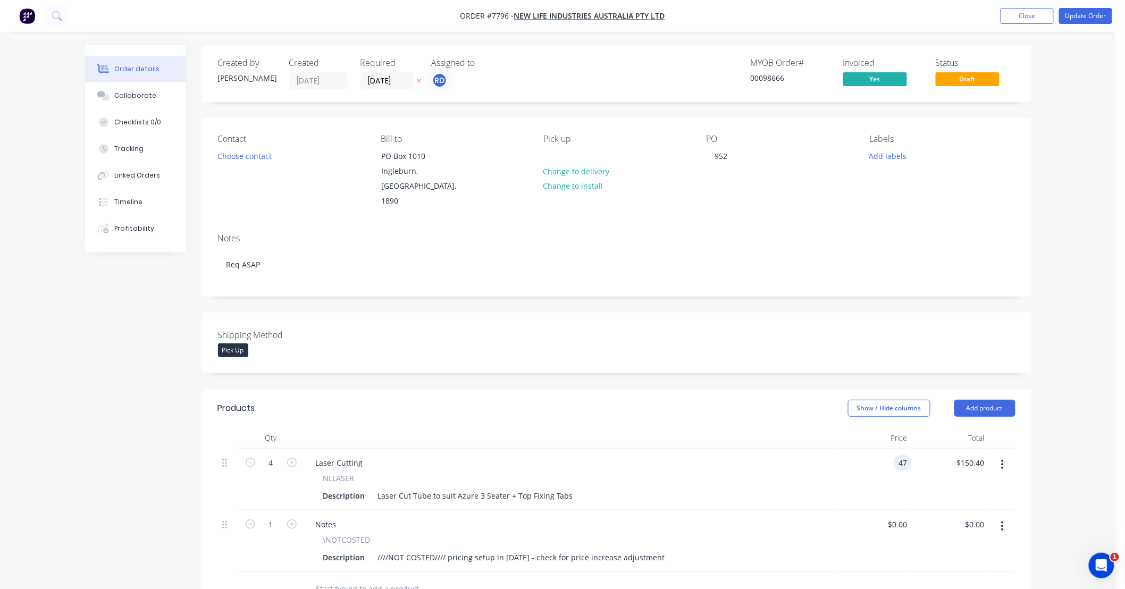
type input "$47.00"
type input "$188.00"
click at [1040, 456] on div "Order details Collaborate Checklists 0/0 Tracking Linked Orders Timeline Profit…" at bounding box center [558, 449] width 968 height 809
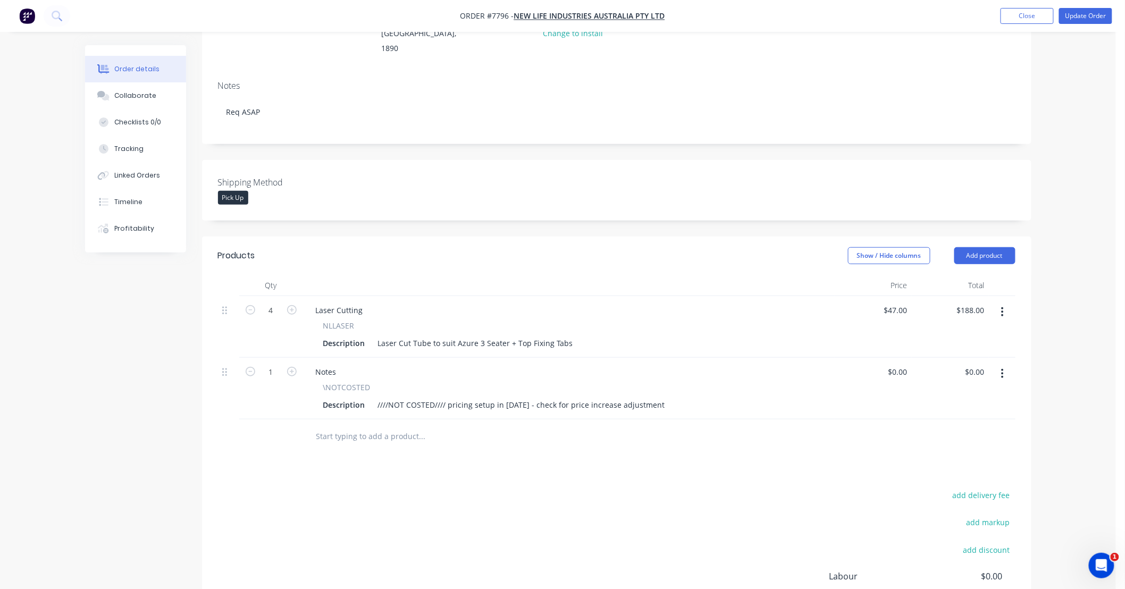
scroll to position [157, 0]
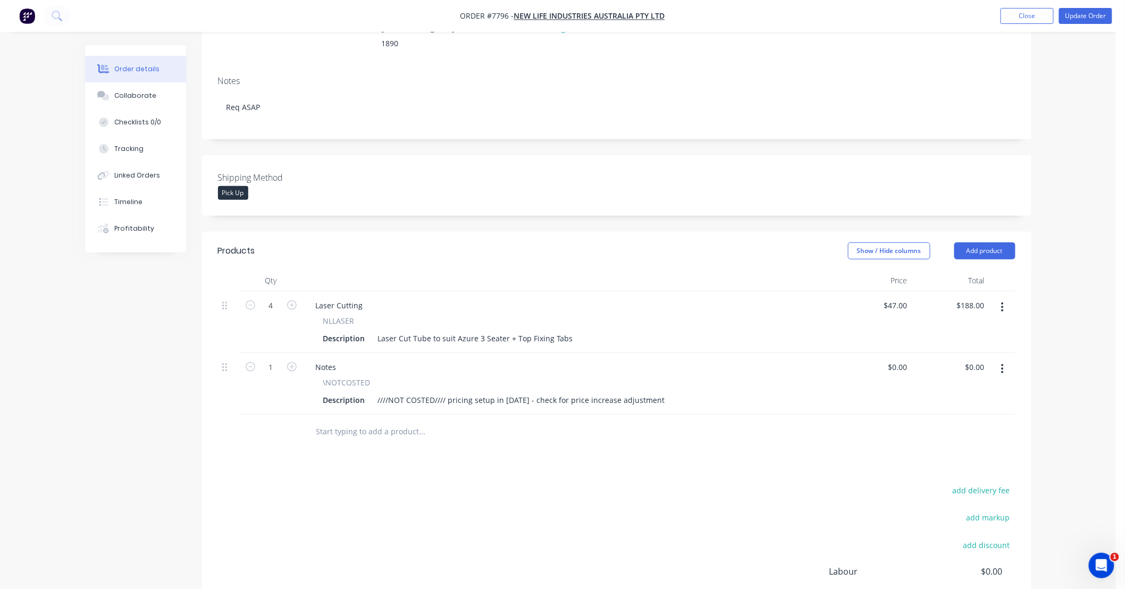
click at [1002, 363] on icon "button" at bounding box center [1002, 369] width 3 height 12
click at [948, 453] on div "Delete" at bounding box center [965, 460] width 82 height 15
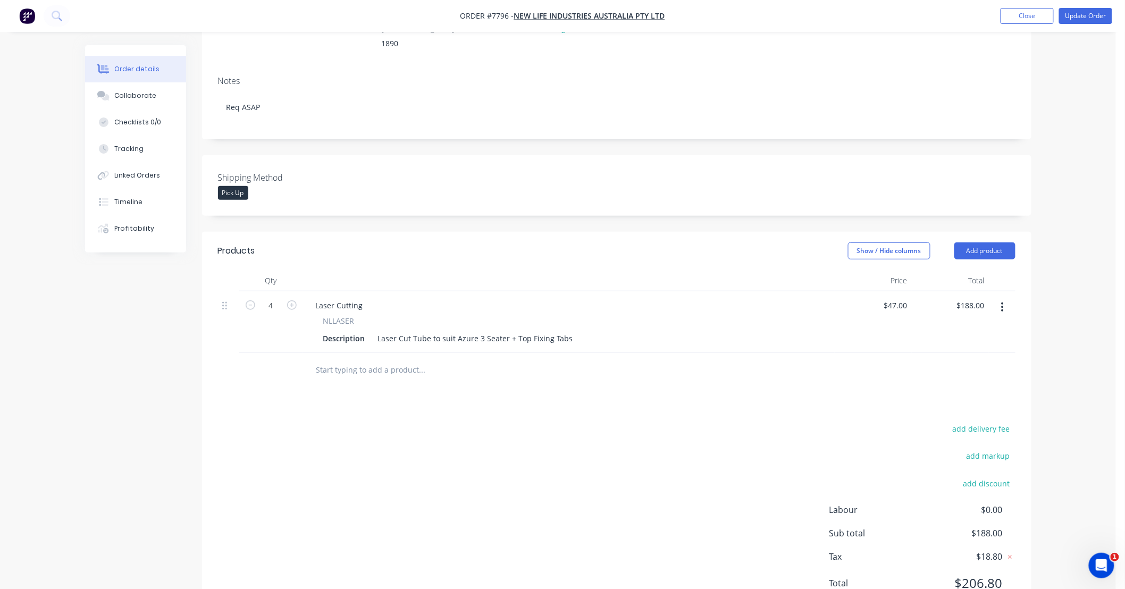
click at [1056, 320] on div "Order details Collaborate Checklists 0/0 Tracking Linked Orders Timeline Profit…" at bounding box center [558, 239] width 1116 height 793
drag, startPoint x: 1066, startPoint y: 339, endPoint x: 1060, endPoint y: 341, distance: 6.2
click at [1066, 339] on div "Order details Collaborate Checklists 0/0 Tracking Linked Orders Timeline Profit…" at bounding box center [558, 239] width 1116 height 793
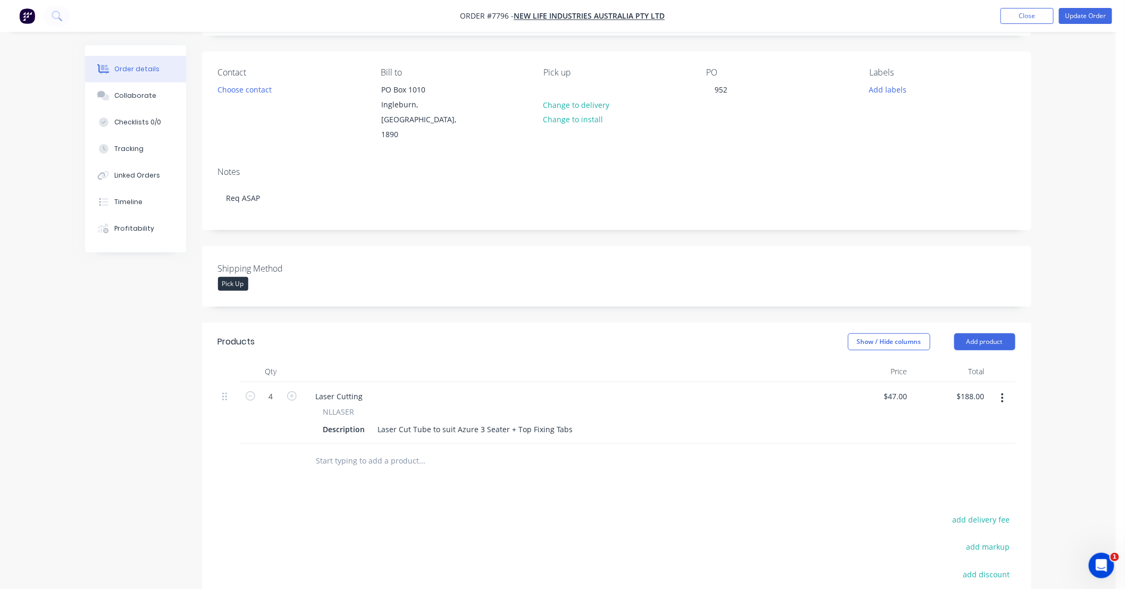
scroll to position [0, 0]
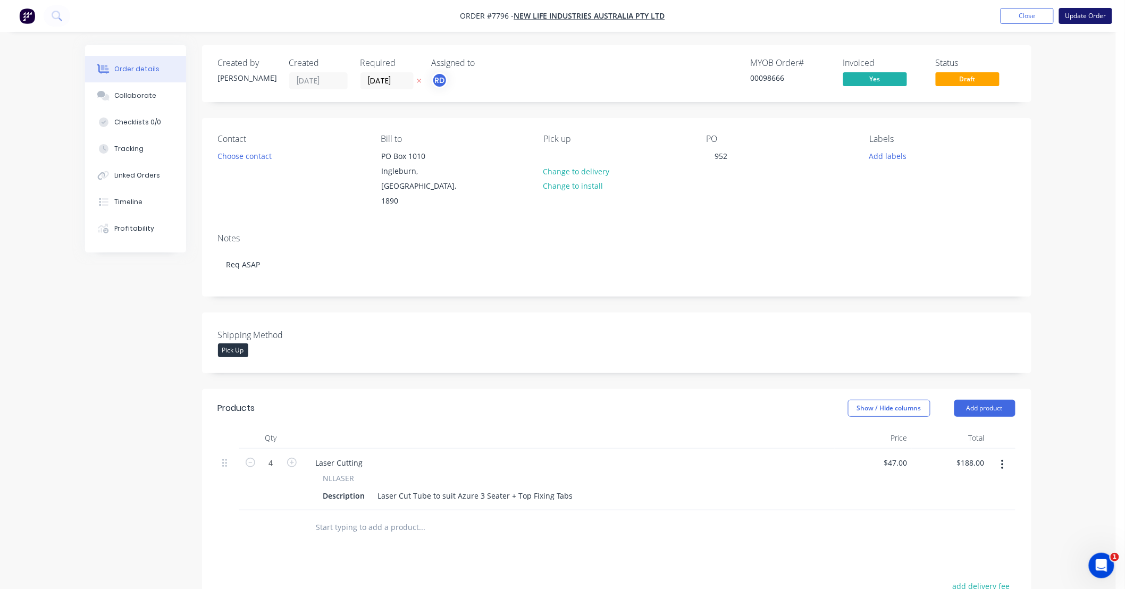
click at [1083, 16] on button "Update Order" at bounding box center [1085, 16] width 53 height 16
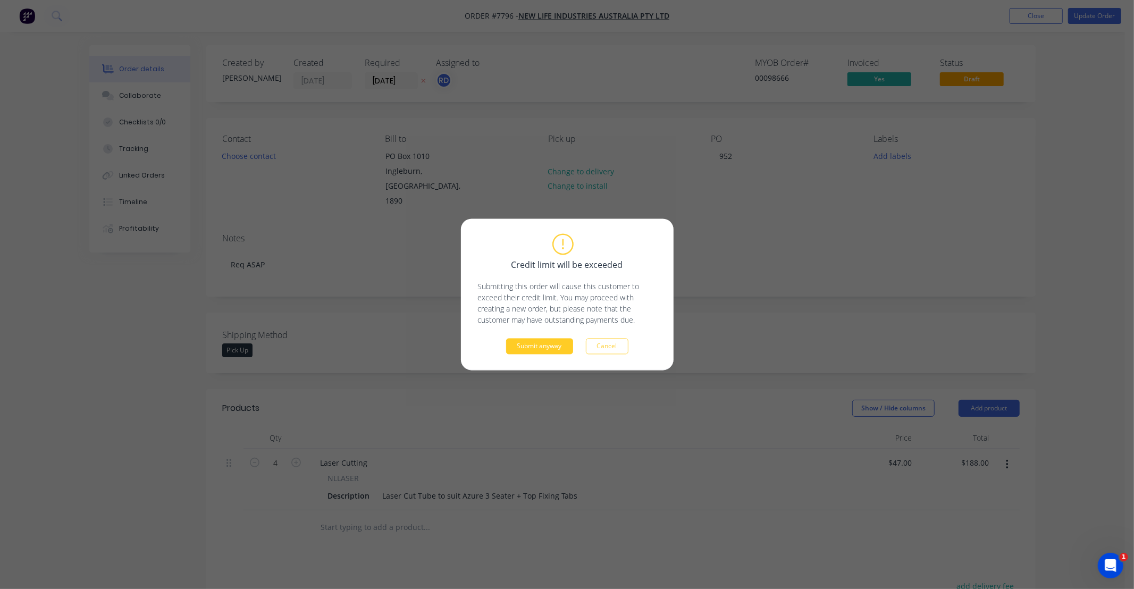
click at [551, 347] on button "Submit anyway" at bounding box center [539, 347] width 67 height 16
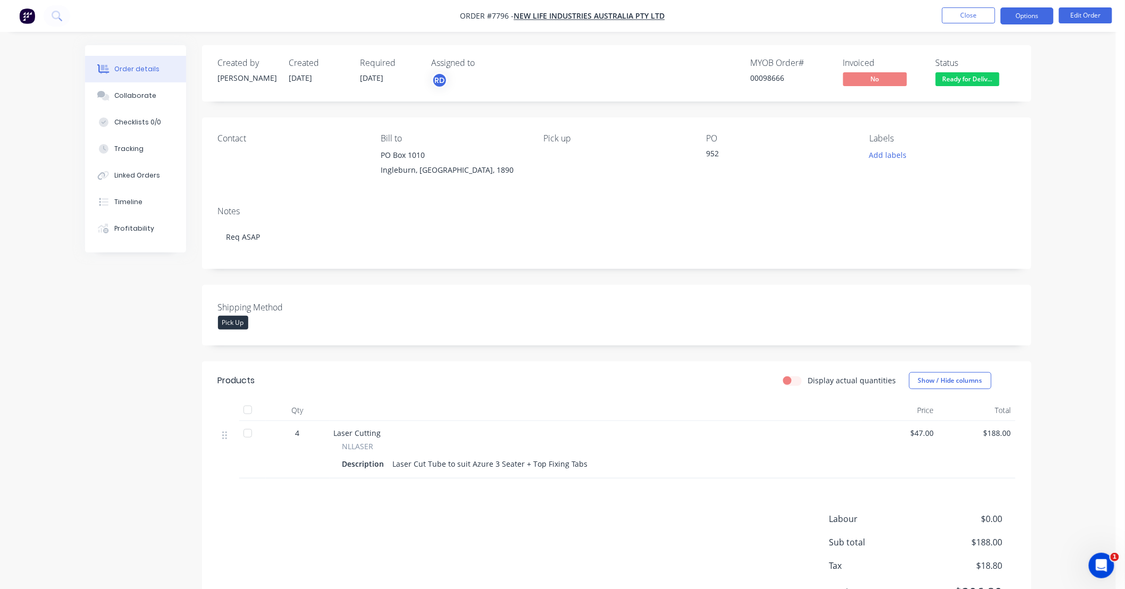
click at [1022, 18] on button "Options" at bounding box center [1027, 15] width 53 height 17
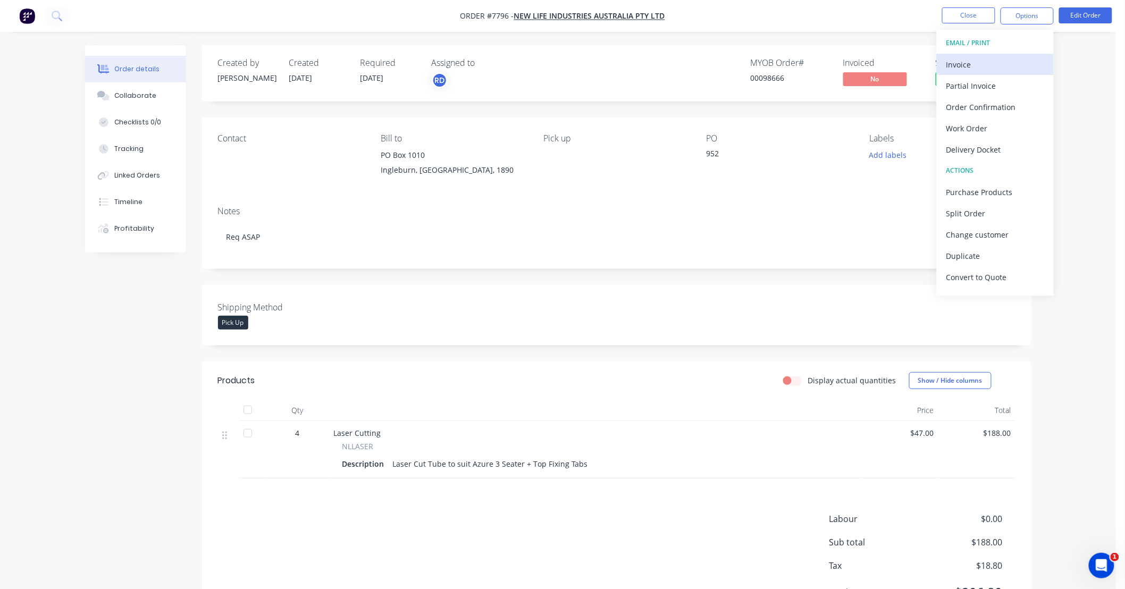
click at [1019, 61] on div "Invoice" at bounding box center [995, 64] width 98 height 15
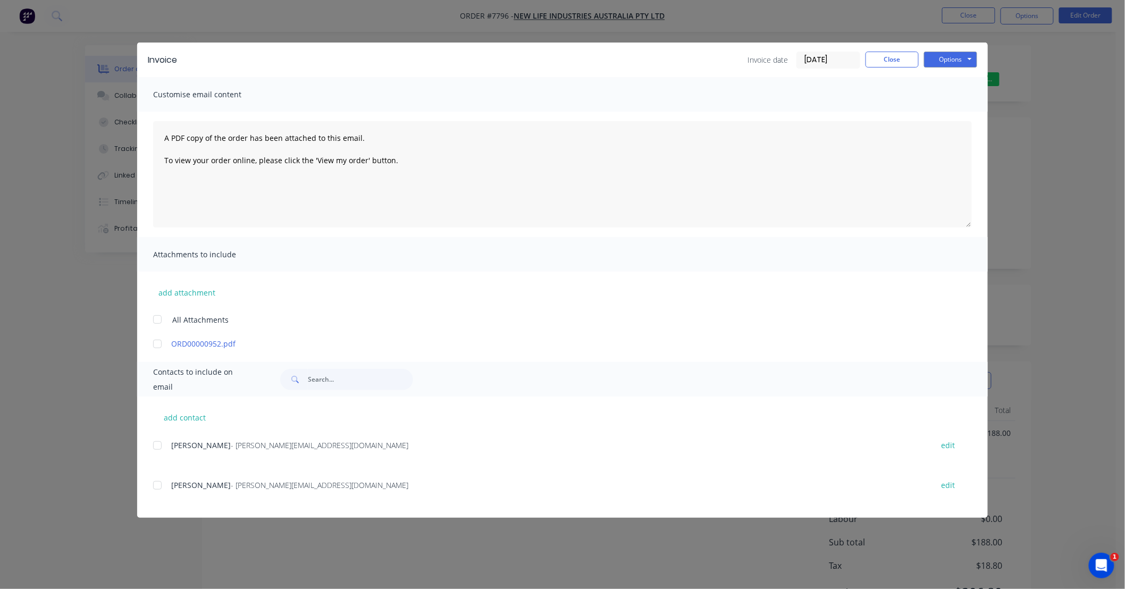
drag, startPoint x: 856, startPoint y: 61, endPoint x: 745, endPoint y: 65, distance: 110.7
click at [745, 65] on div "Invoice date [DATE] Close Options Preview Print Email" at bounding box center [582, 60] width 789 height 17
type input "[DATE]"
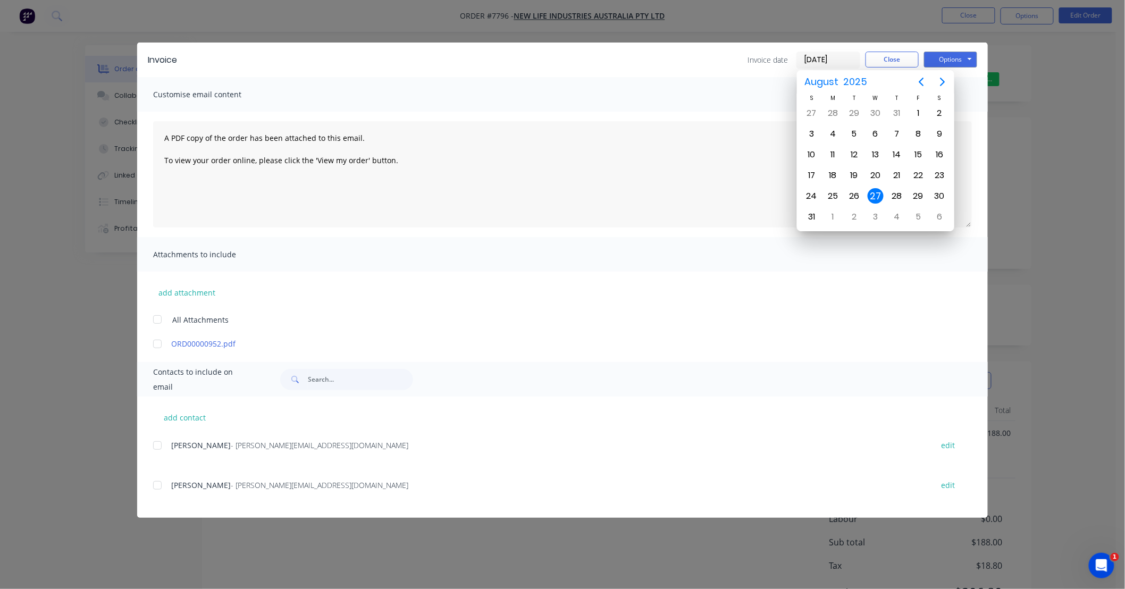
click at [878, 194] on div "27" at bounding box center [876, 196] width 16 height 16
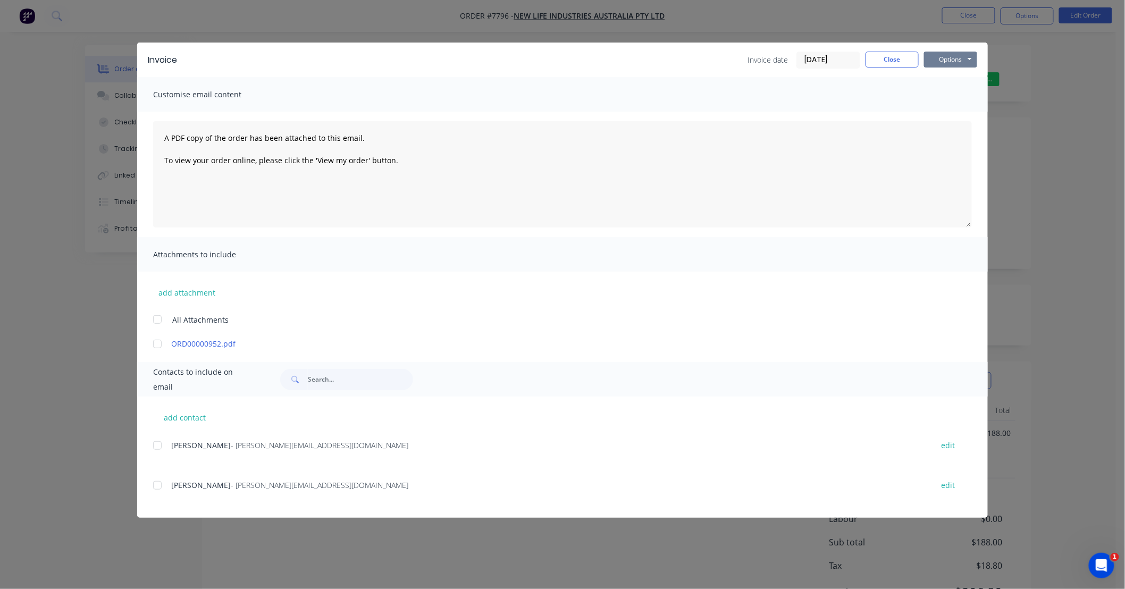
click at [955, 60] on button "Options" at bounding box center [950, 60] width 53 height 16
click at [952, 95] on button "Print" at bounding box center [958, 96] width 68 height 18
click at [894, 62] on button "Close" at bounding box center [892, 60] width 53 height 16
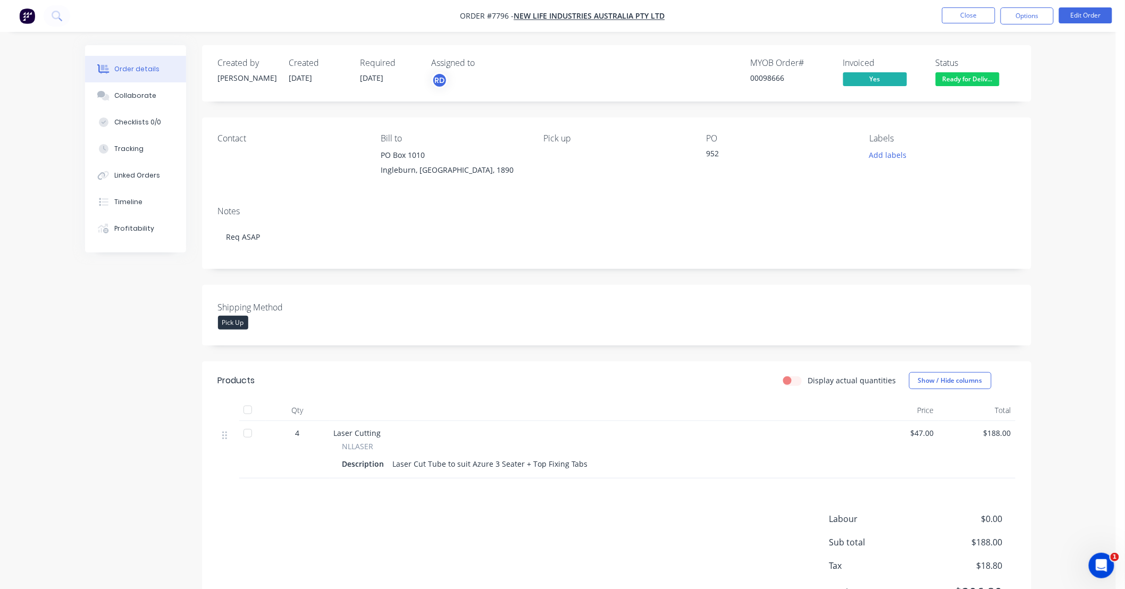
click at [1090, 169] on div "Order details Collaborate Checklists 0/0 Tracking Linked Orders Timeline Profit…" at bounding box center [558, 322] width 1116 height 644
click at [975, 14] on button "Close" at bounding box center [968, 15] width 53 height 16
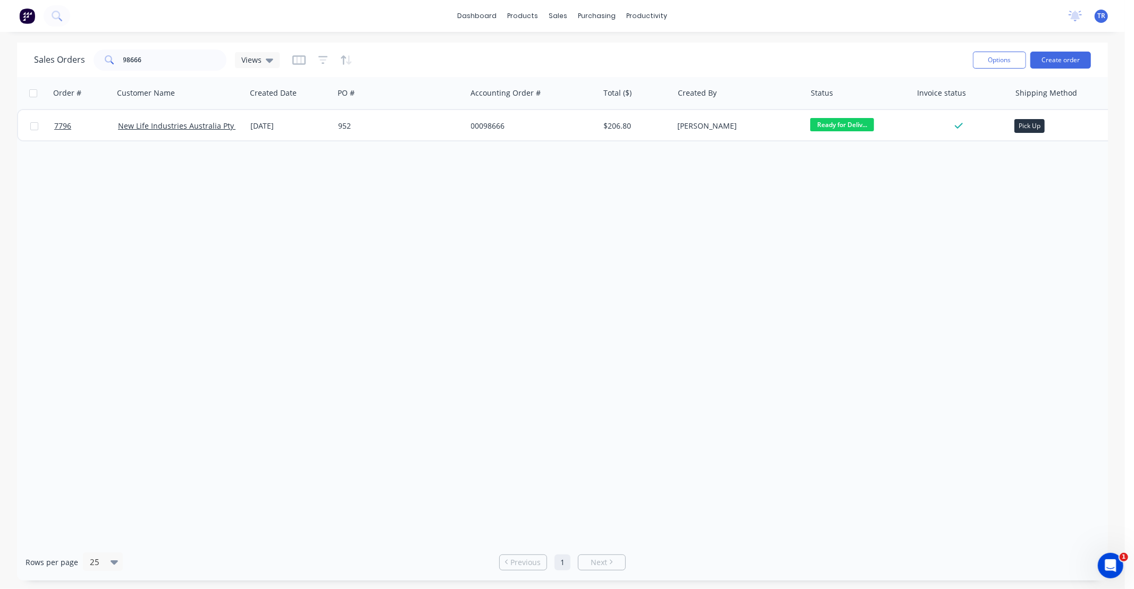
drag, startPoint x: 709, startPoint y: 301, endPoint x: 626, endPoint y: 264, distance: 91.1
click at [709, 301] on div "Order # Customer Name Created Date PO # Accounting Order # Total ($) Created By…" at bounding box center [562, 310] width 1091 height 467
drag, startPoint x: 46, startPoint y: 75, endPoint x: 0, endPoint y: 94, distance: 49.6
click at [0, 94] on div "Sales Orders 98666 Views Options Create order Order # Customer Name Created Dat…" at bounding box center [562, 312] width 1125 height 538
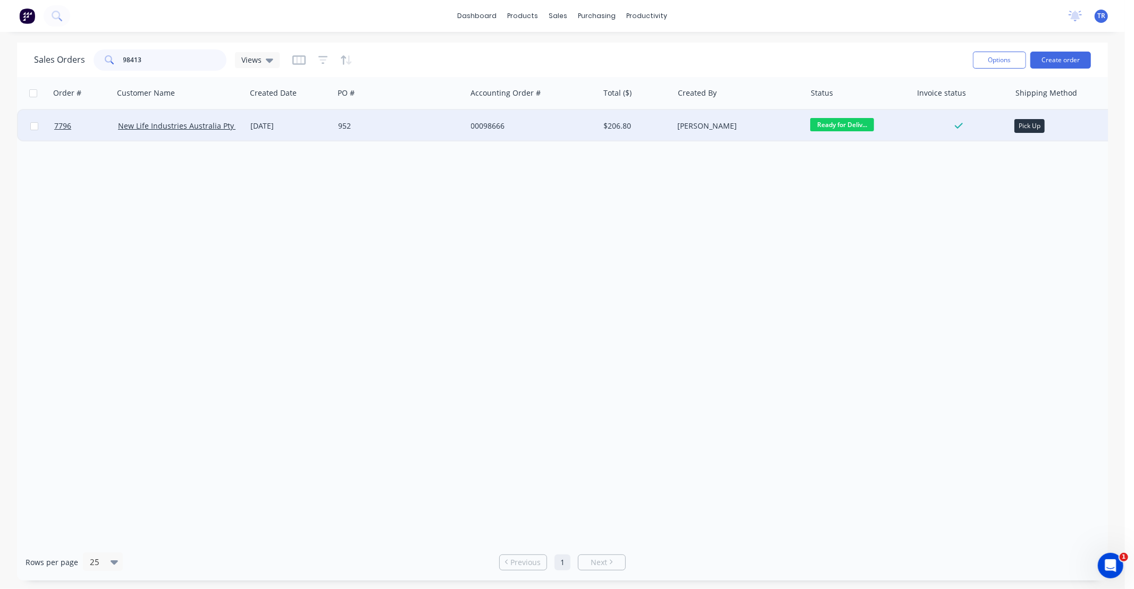
type input "98413"
click at [311, 128] on div "[DATE]" at bounding box center [289, 126] width 79 height 11
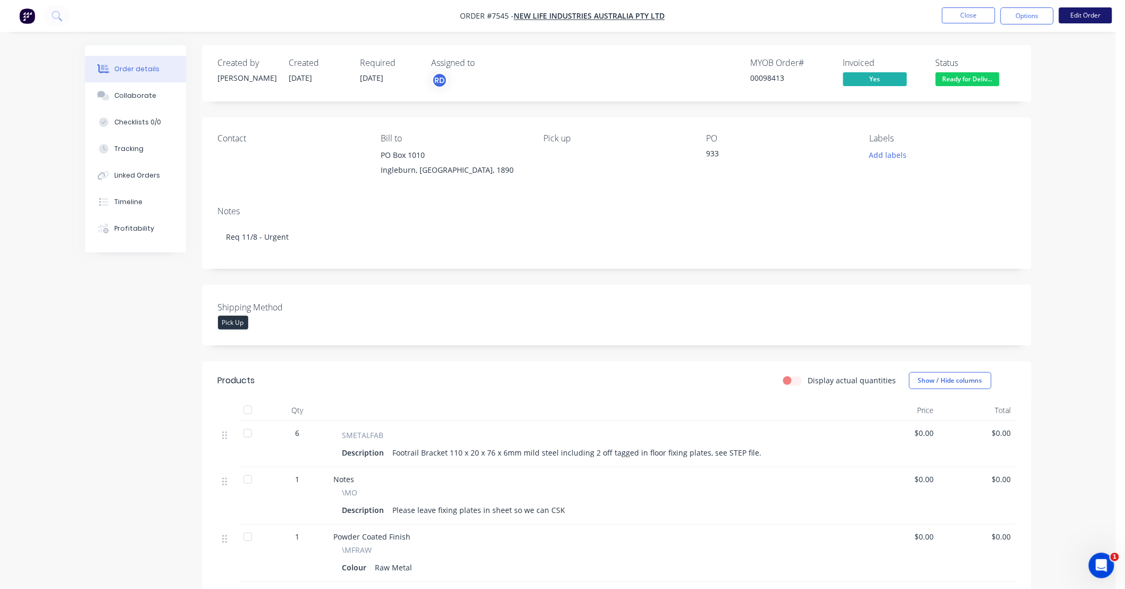
click at [1087, 16] on button "Edit Order" at bounding box center [1085, 15] width 53 height 16
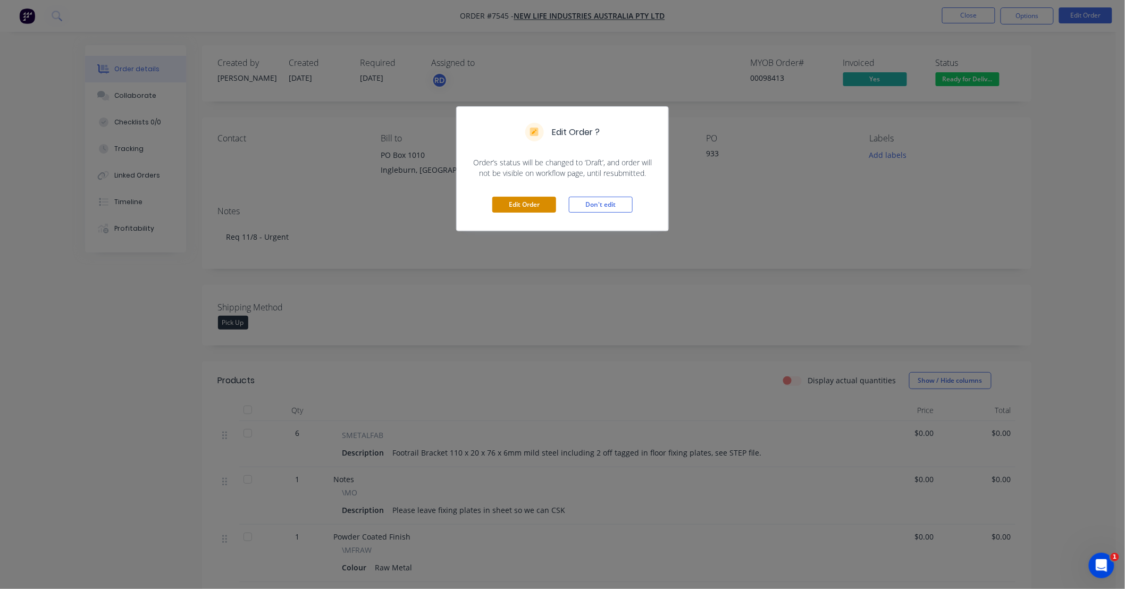
click at [533, 207] on button "Edit Order" at bounding box center [524, 205] width 64 height 16
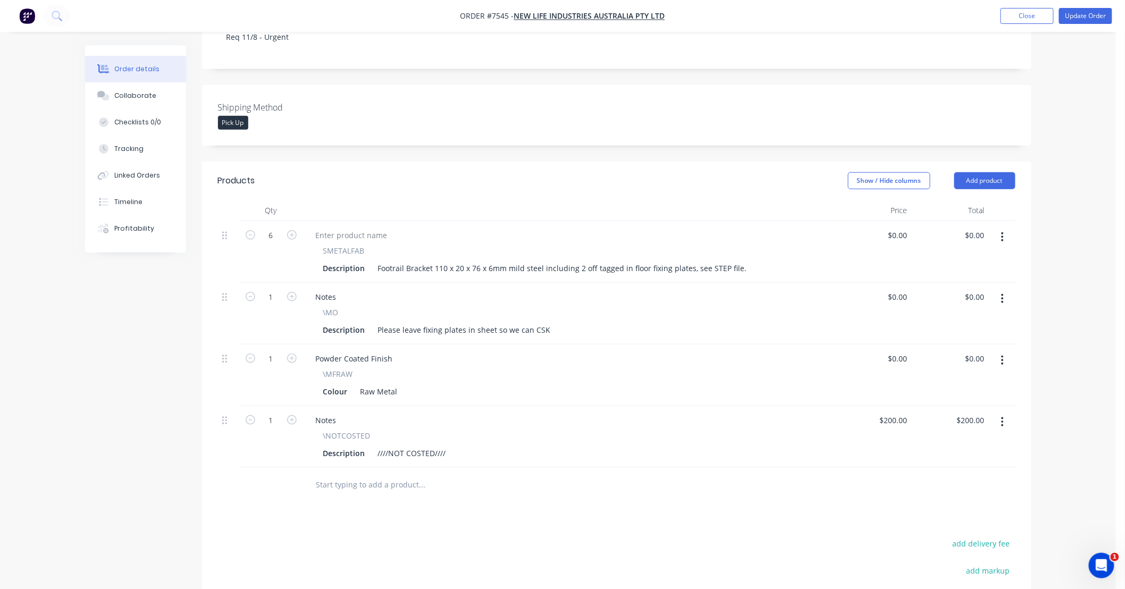
scroll to position [236, 0]
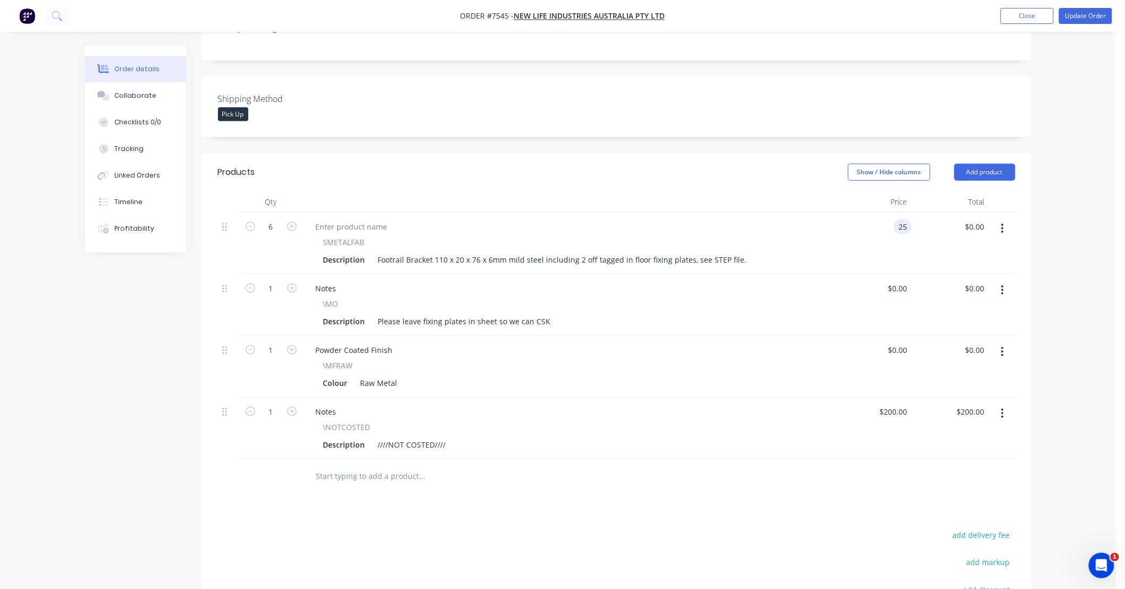
type input "$25.00"
type input "$150.00"
click at [831, 221] on div "SMETALFAB Description Footrail Bracket 110 x 20 x 76 x 6mm mild steel including…" at bounding box center [569, 244] width 532 height 62
click at [1003, 408] on icon "button" at bounding box center [1002, 414] width 3 height 12
click at [943, 498] on div "Delete" at bounding box center [965, 505] width 82 height 15
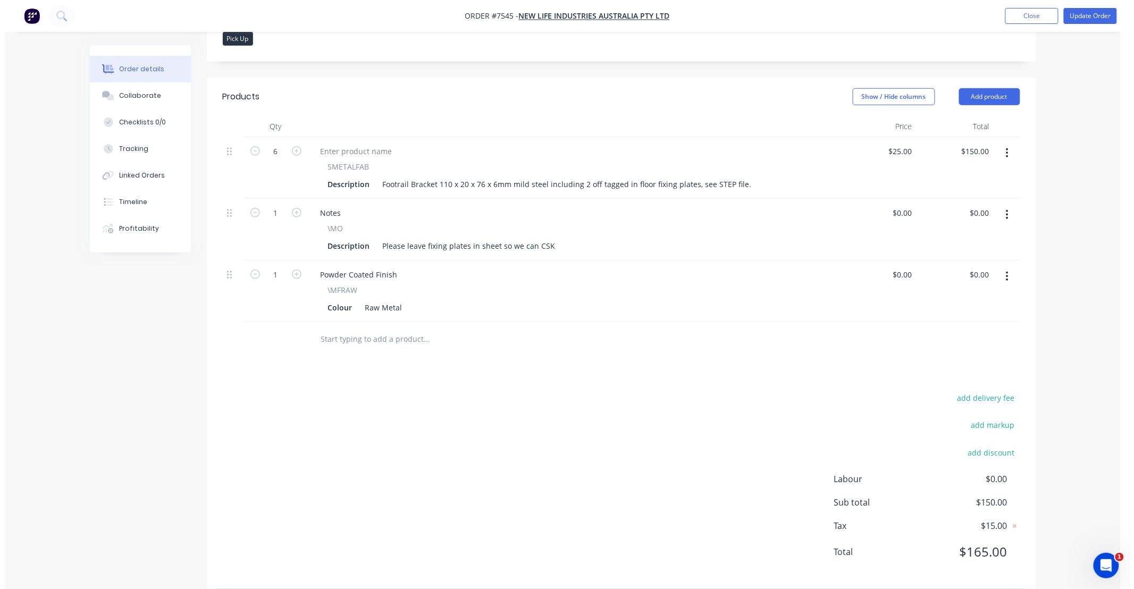
scroll to position [0, 0]
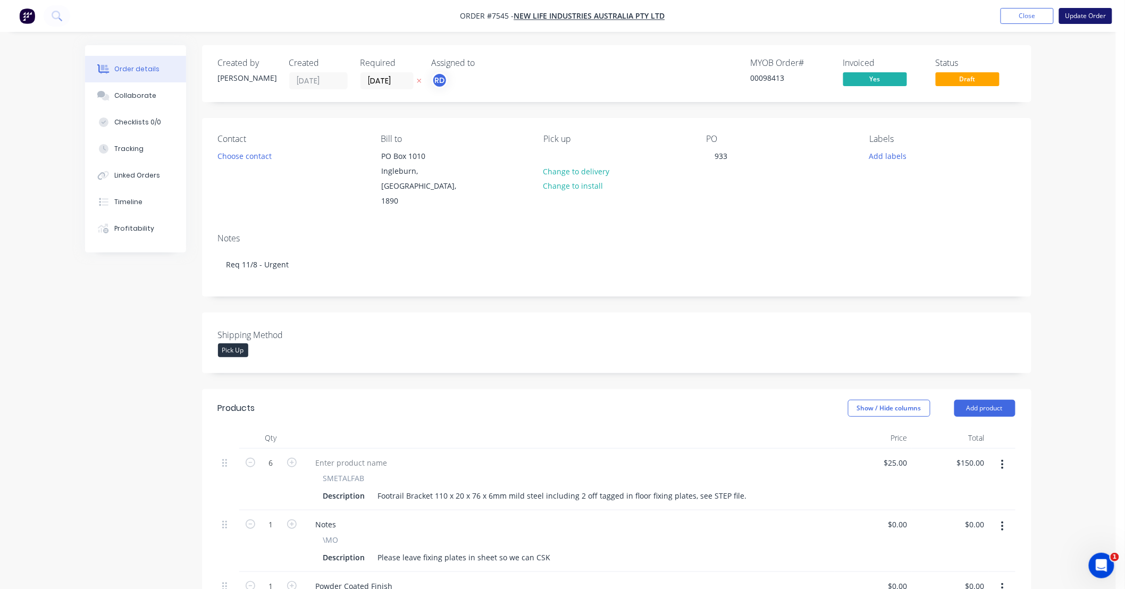
click at [1077, 14] on button "Update Order" at bounding box center [1085, 16] width 53 height 16
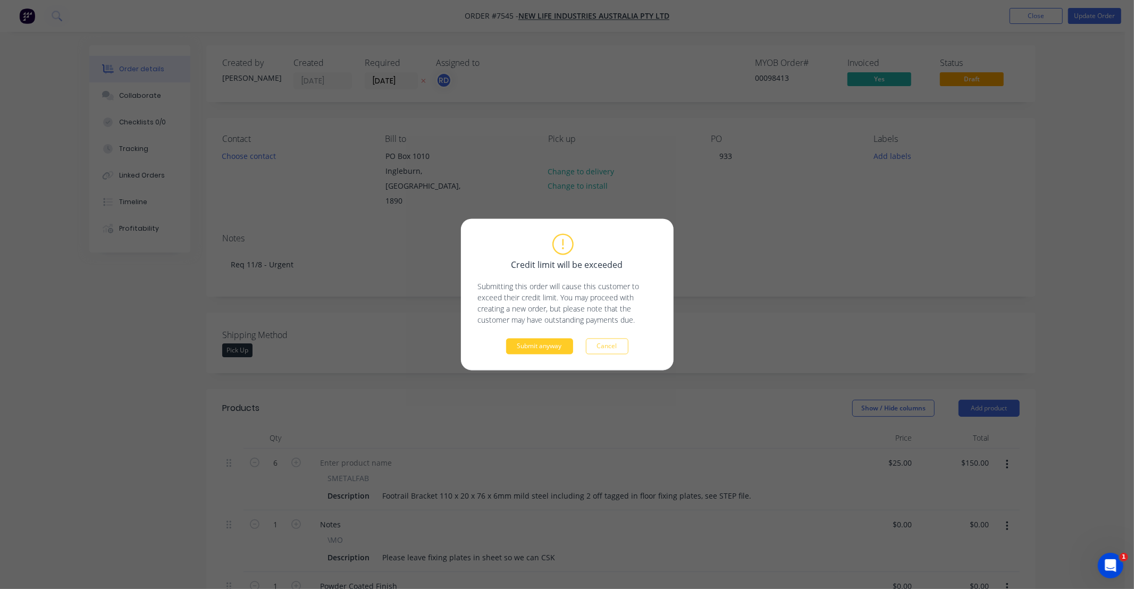
click at [534, 346] on button "Submit anyway" at bounding box center [539, 347] width 67 height 16
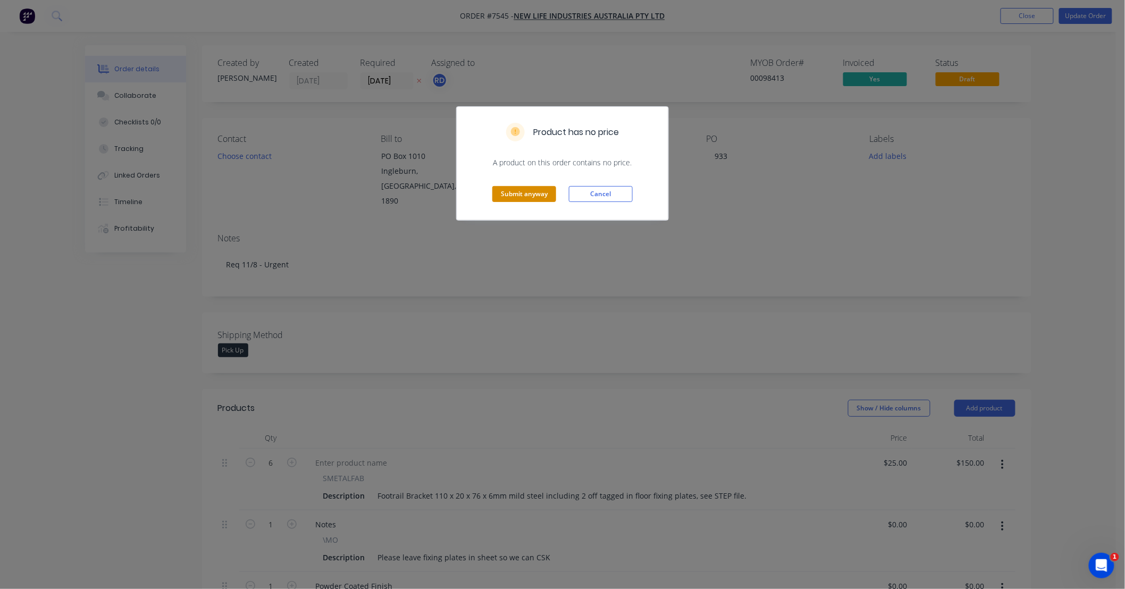
click at [534, 192] on button "Submit anyway" at bounding box center [524, 194] width 64 height 16
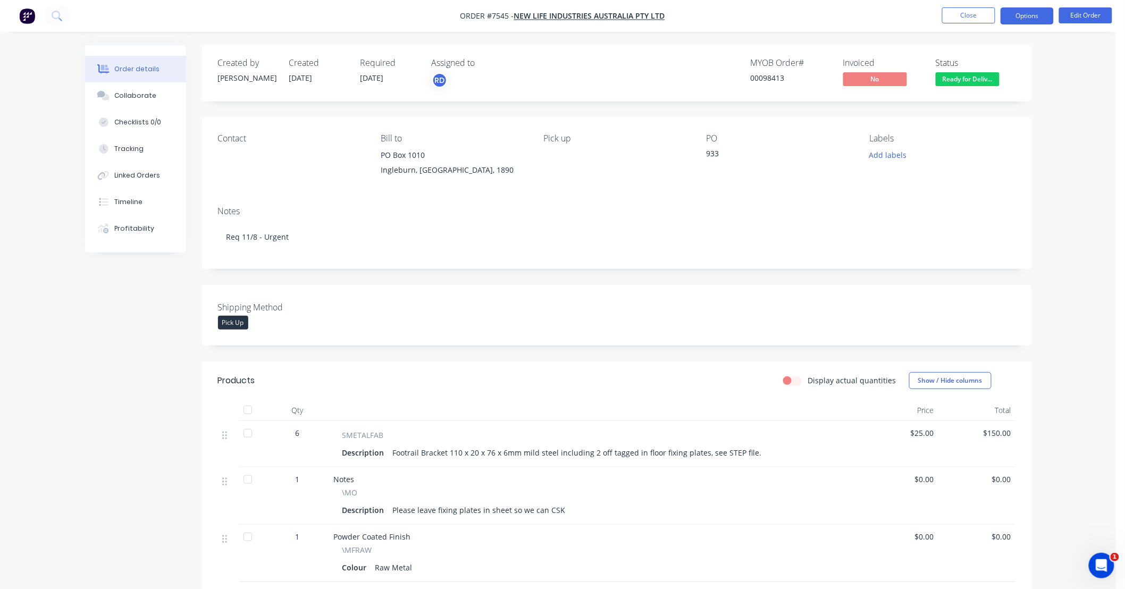
click at [1023, 15] on button "Options" at bounding box center [1027, 15] width 53 height 17
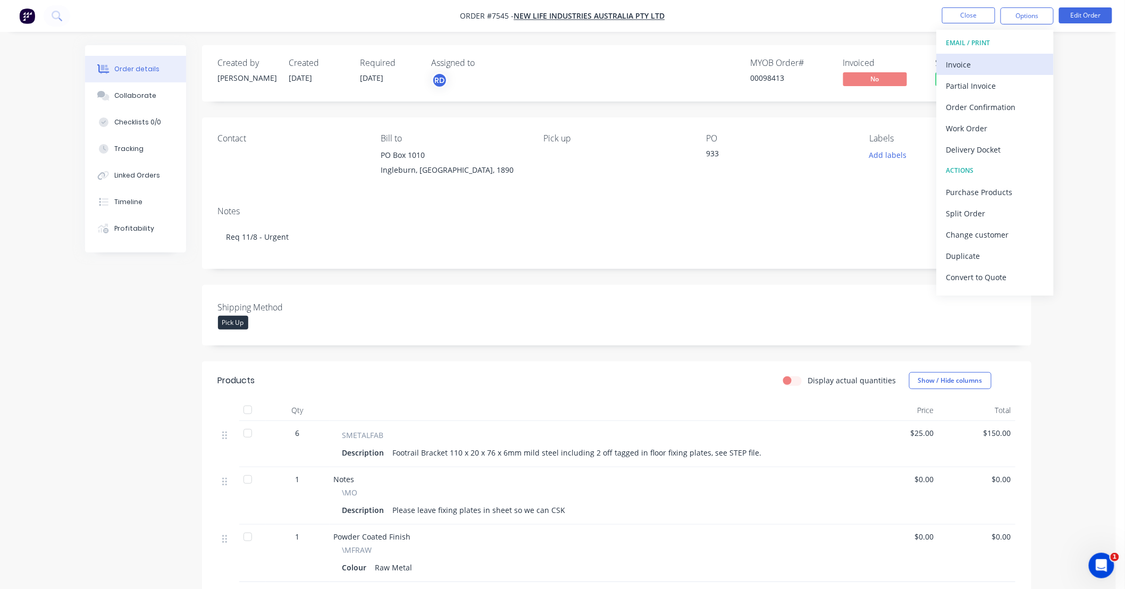
click at [1005, 61] on div "Invoice" at bounding box center [995, 64] width 98 height 15
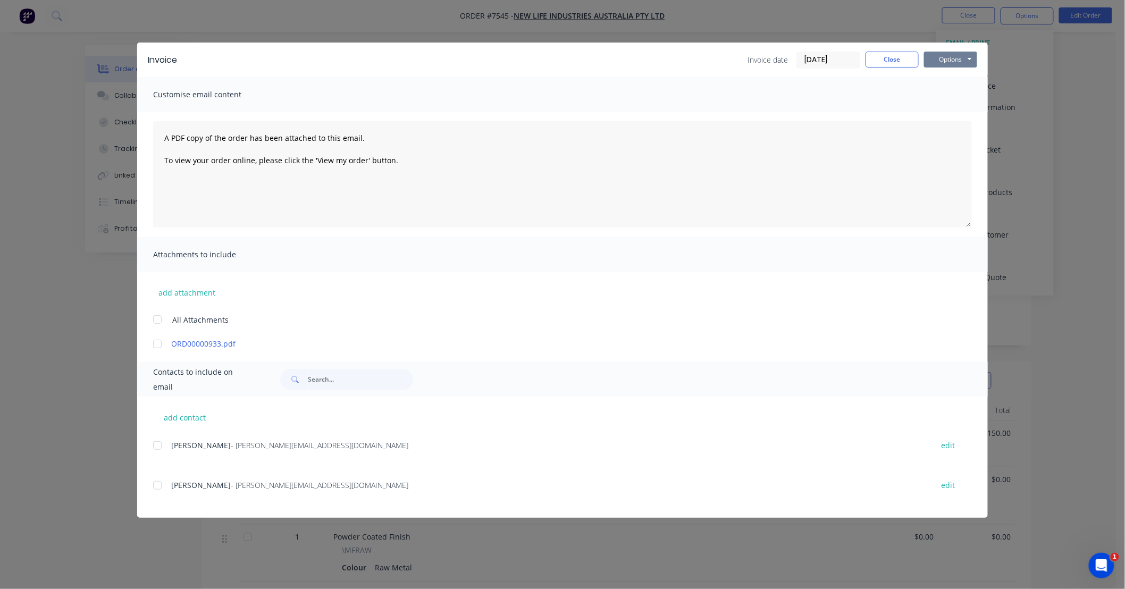
click at [946, 58] on button "Options" at bounding box center [950, 60] width 53 height 16
click at [843, 62] on input "[DATE]" at bounding box center [828, 60] width 63 height 16
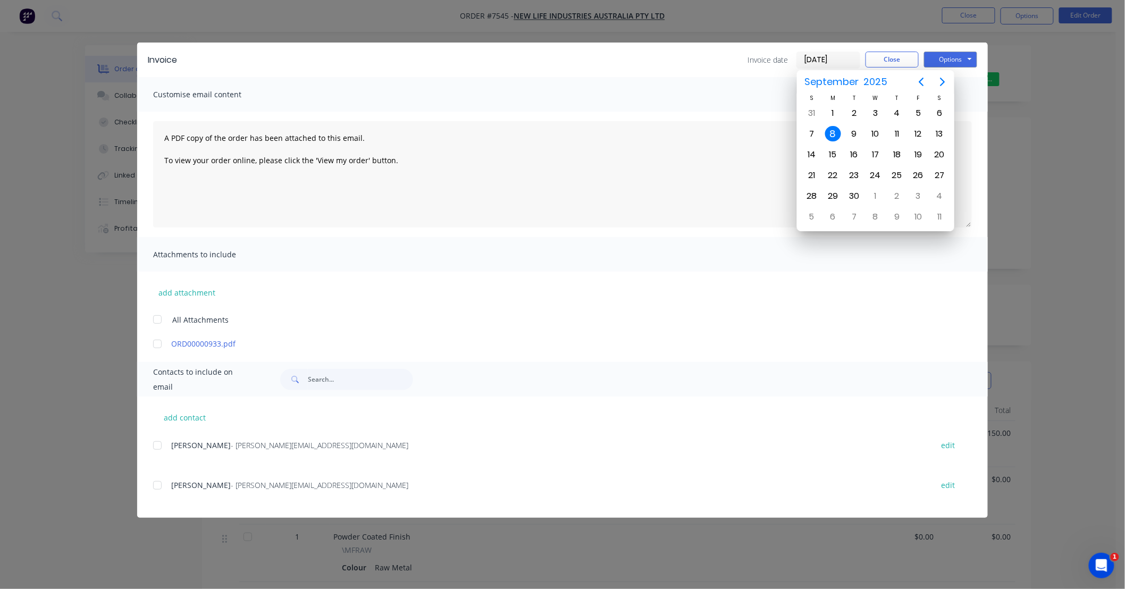
drag, startPoint x: 844, startPoint y: 58, endPoint x: 512, endPoint y: 82, distance: 333.1
click at [511, 83] on div "Invoice Invoice date [DATE] Close Options Preview Print Email Customise email c…" at bounding box center [562, 280] width 851 height 475
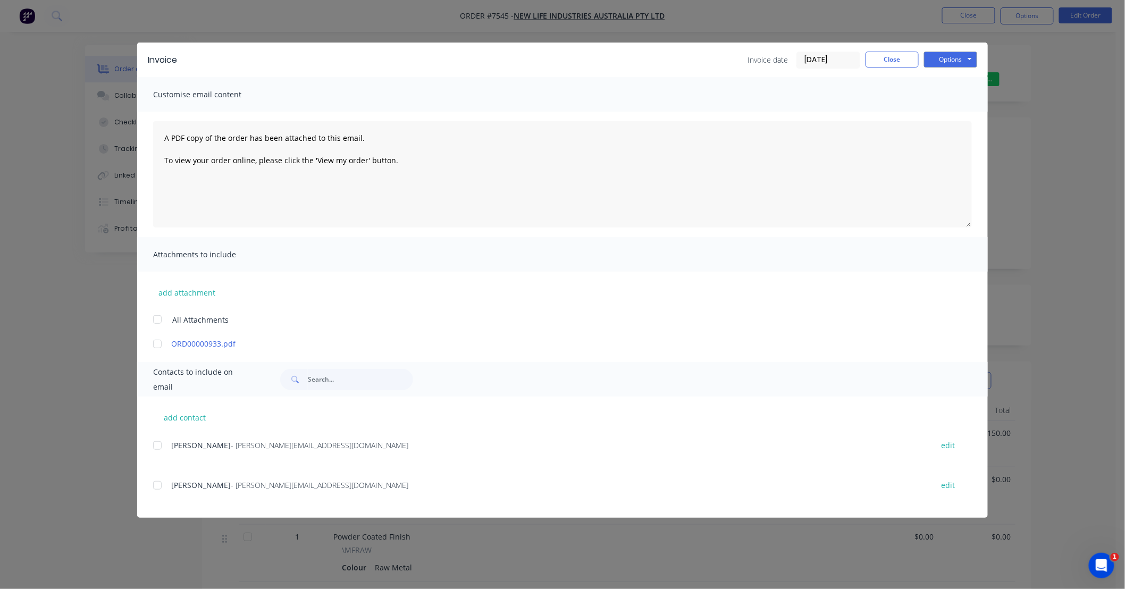
type input "[DATE]"
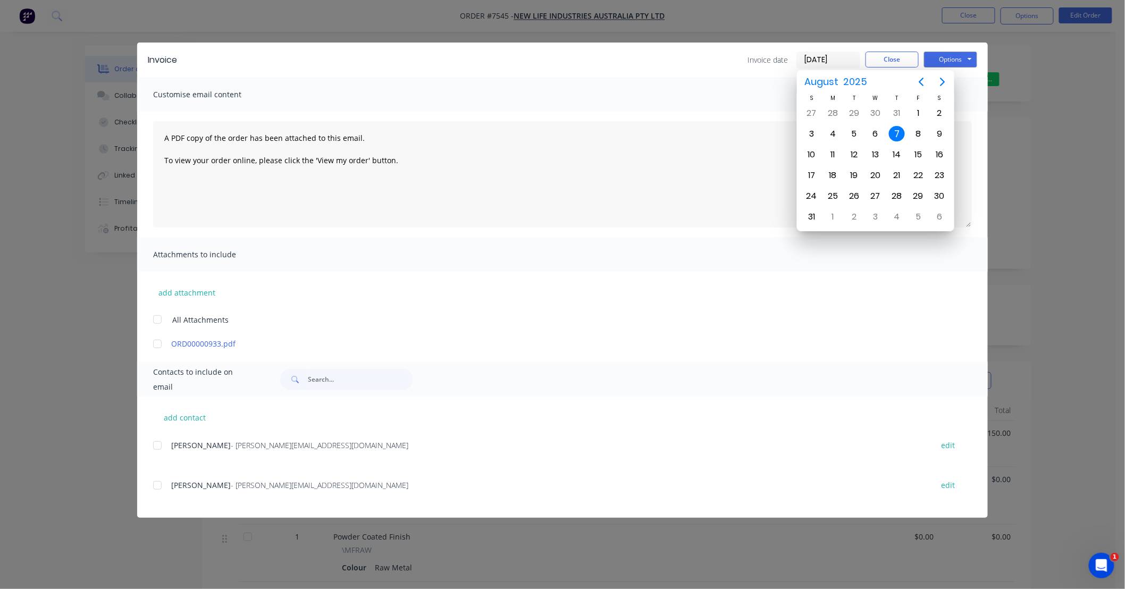
click at [897, 136] on div "7" at bounding box center [897, 134] width 16 height 16
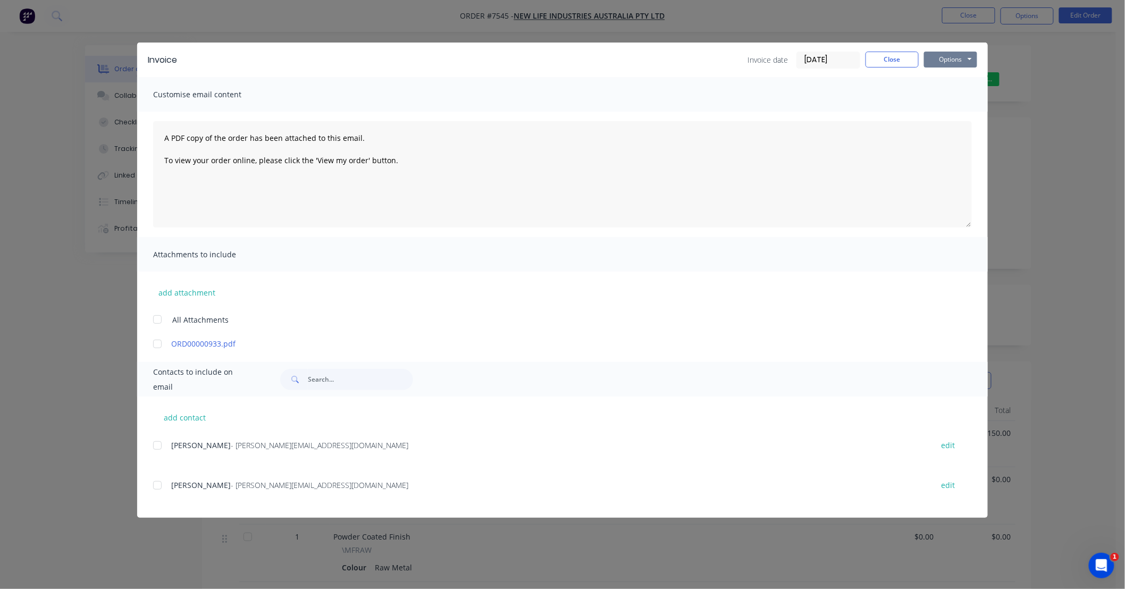
click at [955, 56] on button "Options" at bounding box center [950, 60] width 53 height 16
click at [963, 98] on button "Print" at bounding box center [958, 96] width 68 height 18
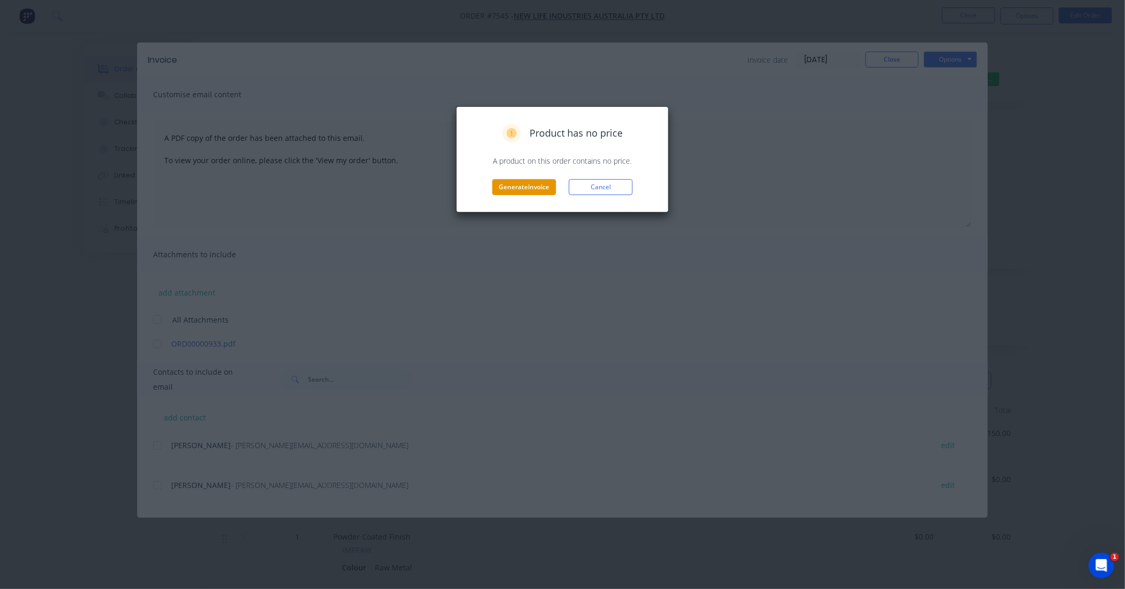
click at [536, 183] on button "Generate invoice" at bounding box center [524, 187] width 64 height 16
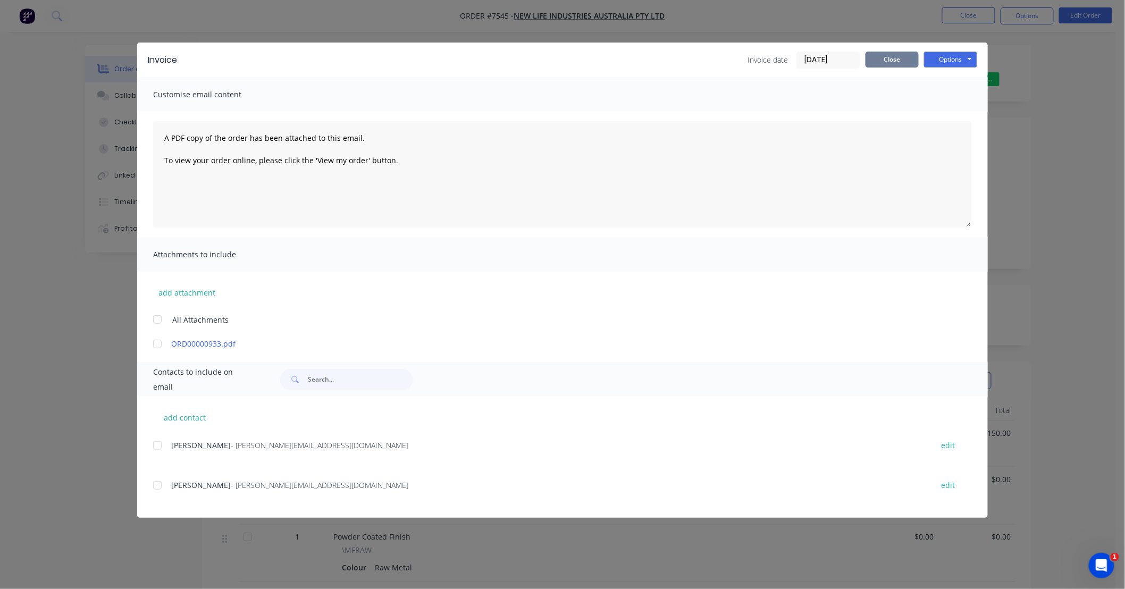
drag, startPoint x: 904, startPoint y: 59, endPoint x: 911, endPoint y: 58, distance: 6.4
click at [904, 59] on button "Close" at bounding box center [892, 60] width 53 height 16
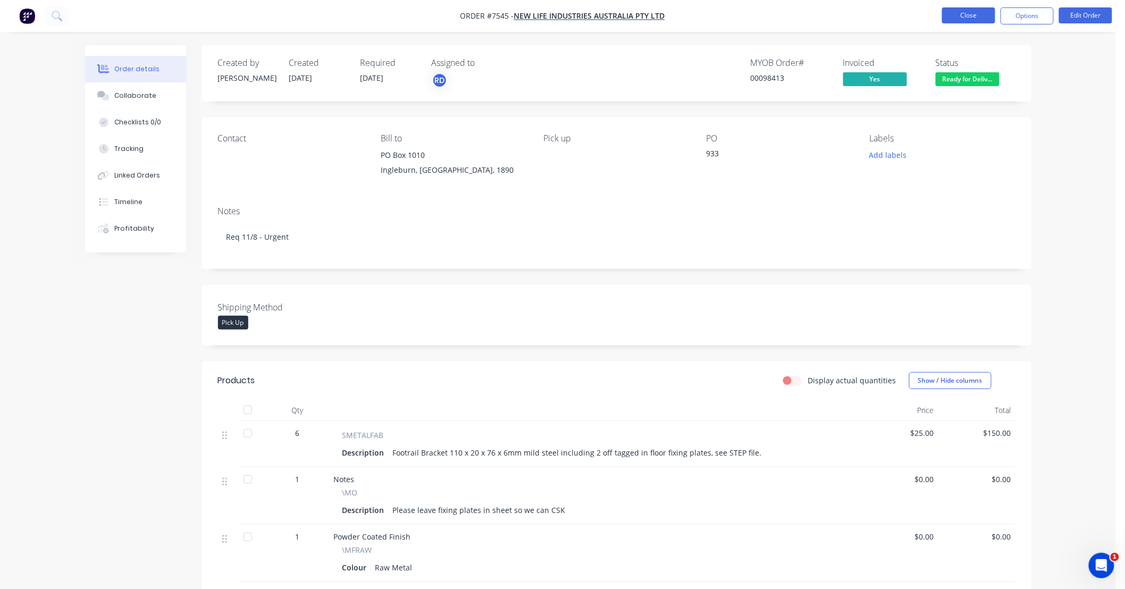
click at [982, 14] on button "Close" at bounding box center [968, 15] width 53 height 16
